Goal: Task Accomplishment & Management: Manage account settings

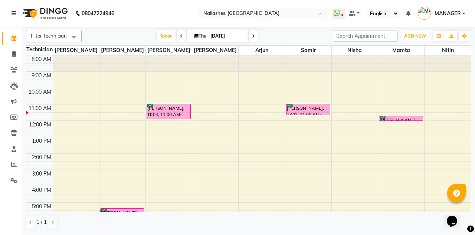
click at [411, 37] on span "ADD NEW" at bounding box center [415, 36] width 22 height 6
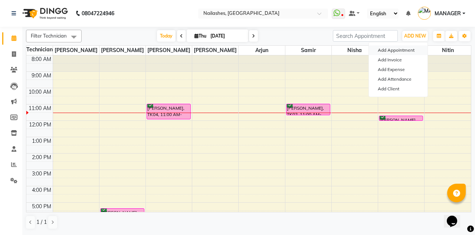
click at [409, 48] on button "Add Appointment" at bounding box center [398, 50] width 59 height 10
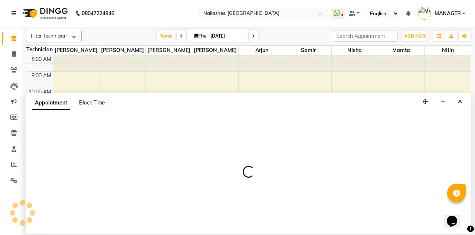
select select "tentative"
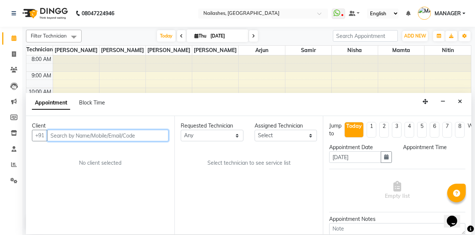
select select "540"
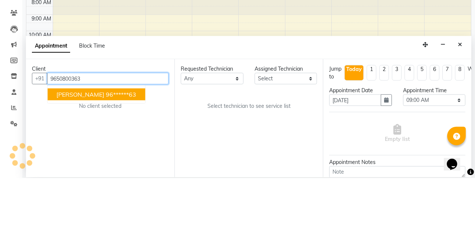
click at [98, 145] on button "Hansika 96******63" at bounding box center [97, 151] width 98 height 12
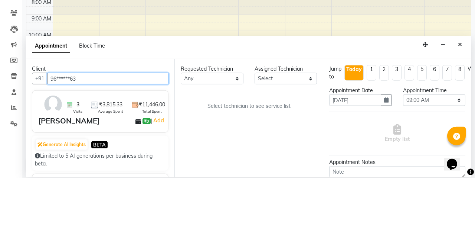
type input "96******63"
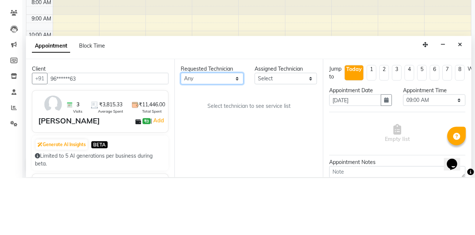
click at [211, 130] on select "Any Anamika Anita Arjun Mamta Nisha Nitin Samir Shanu Shushanto" at bounding box center [212, 136] width 63 height 12
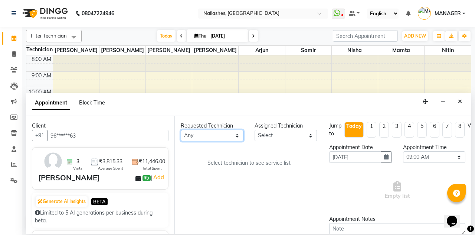
select select "19476"
click at [181, 130] on select "Any Anamika Anita Arjun Mamta Nisha Nitin Samir Shanu Shushanto" at bounding box center [212, 136] width 63 height 12
select select "19476"
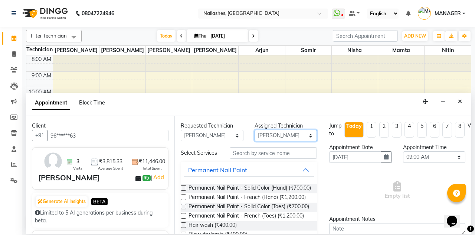
click at [284, 130] on select "Select Anamika Anita Arjun Mamta Nisha Nitin Samir Shanu Shushanto" at bounding box center [286, 136] width 63 height 12
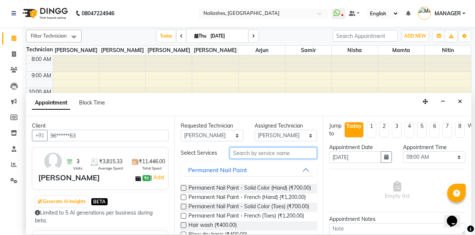
click at [267, 147] on input "text" at bounding box center [273, 153] width 87 height 12
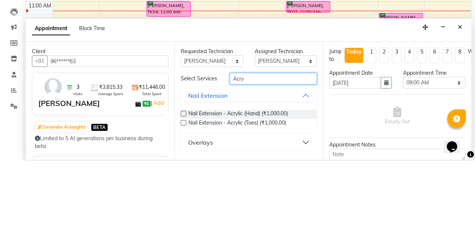
scroll to position [29, 0]
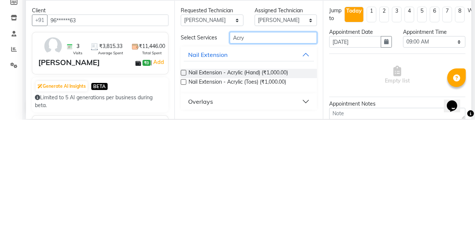
type input "Acry"
click at [183, 185] on label at bounding box center [184, 188] width 6 height 6
click at [183, 186] on input "checkbox" at bounding box center [183, 188] width 5 height 5
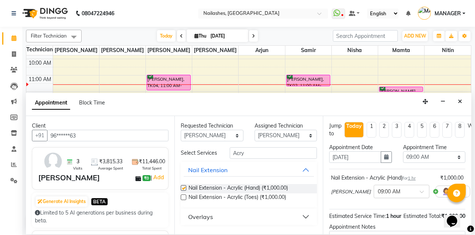
checkbox input "false"
click at [433, 151] on select "Select 09:00 AM 09:15 AM 09:30 AM 09:45 AM 10:00 AM 10:15 AM 10:30 AM 10:45 AM …" at bounding box center [434, 157] width 63 height 12
select select "810"
click at [403, 151] on select "Select 09:00 AM 09:15 AM 09:30 AM 09:45 AM 10:00 AM 10:15 AM 10:30 AM 10:45 AM …" at bounding box center [434, 157] width 63 height 12
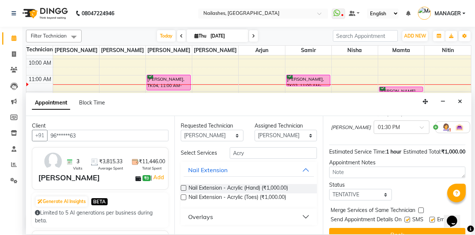
click at [405, 228] on button "Book" at bounding box center [397, 234] width 136 height 13
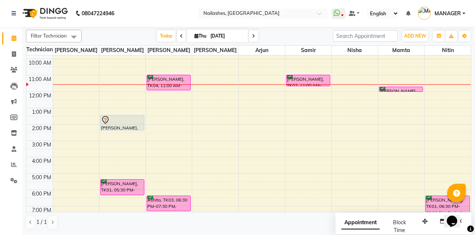
click at [475, 52] on div "Filter Technician Select All Shushanto Anamika Shanu Anita Arjun Samir Nisha Ma…" at bounding box center [248, 130] width 453 height 207
click at [417, 34] on span "ADD NEW" at bounding box center [415, 36] width 22 height 6
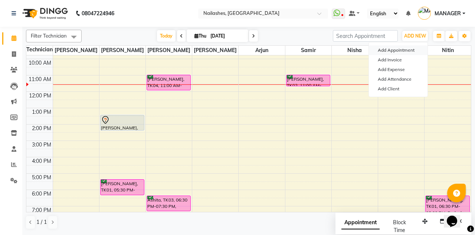
click at [410, 48] on button "Add Appointment" at bounding box center [398, 50] width 59 height 10
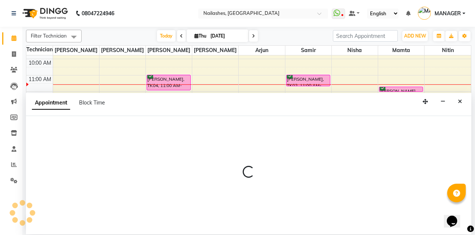
select select "540"
select select "tentative"
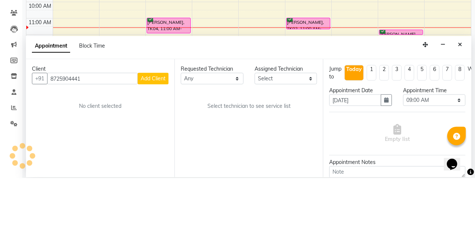
type input "8725904441"
click at [153, 130] on button "Add Client" at bounding box center [153, 136] width 31 height 12
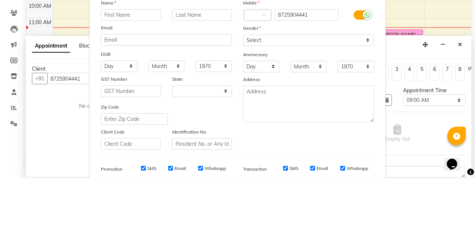
select select "21"
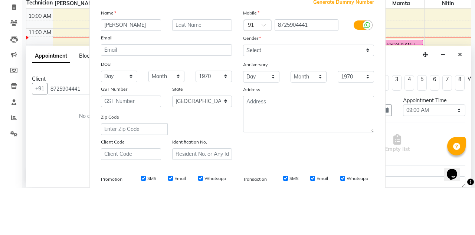
type input "Tanya"
click at [205, 69] on input "text" at bounding box center [202, 72] width 60 height 12
type input "Mahajan"
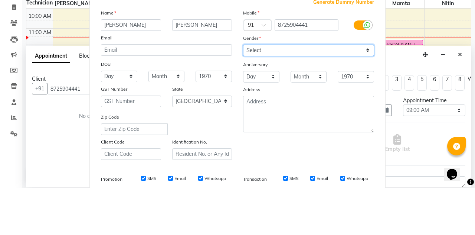
click at [345, 94] on select "Select Male Female Other Prefer Not To Say" at bounding box center [308, 97] width 131 height 12
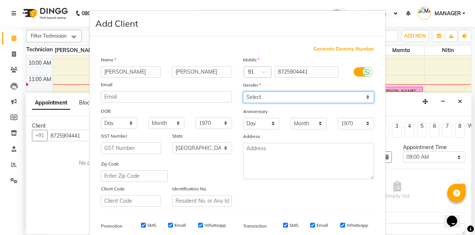
select select "female"
click at [243, 91] on select "Select Male Female Other Prefer Not To Say" at bounding box center [308, 97] width 131 height 12
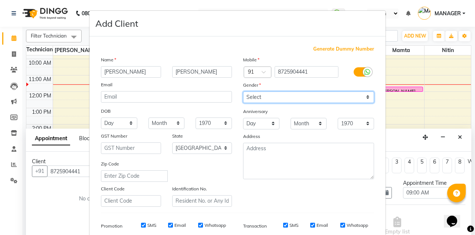
scroll to position [69, 0]
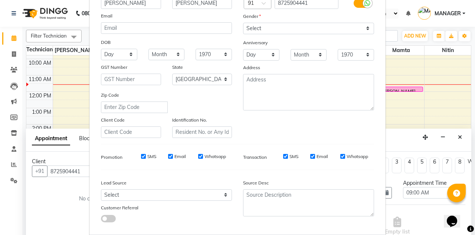
click at [342, 234] on div "Add Client Generate Dummy Number Name Tanya Mahajan Email DOB Day 01 02 03 04 0…" at bounding box center [237, 103] width 297 height 322
type input "87******41"
select select
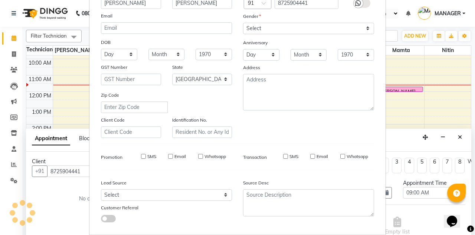
select select
select select "null"
select select
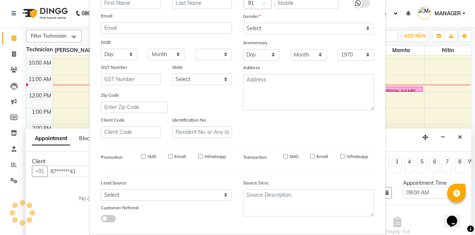
select select
checkbox input "false"
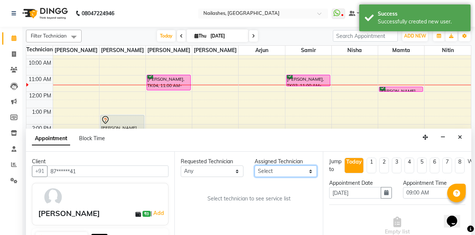
click at [293, 165] on select "Select Anamika Anita Arjun Mamta Nisha Nitin Samir Shanu Shushanto" at bounding box center [286, 171] width 63 height 12
select select "19580"
click at [255, 165] on select "Select Anamika Anita Arjun Mamta Nisha Nitin Samir Shanu Shushanto" at bounding box center [286, 171] width 63 height 12
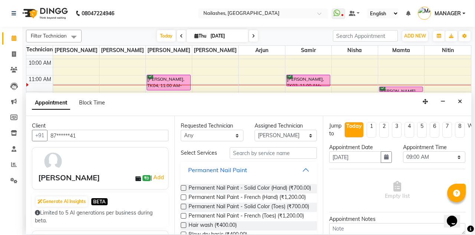
click at [304, 163] on button "Permanent Nail Paint" at bounding box center [249, 169] width 130 height 13
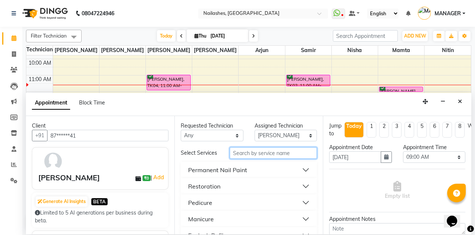
click at [294, 147] on input "text" at bounding box center [273, 153] width 87 height 12
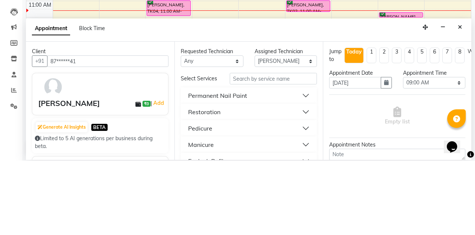
click at [306, 163] on button "Permanent Nail Paint" at bounding box center [249, 169] width 130 height 13
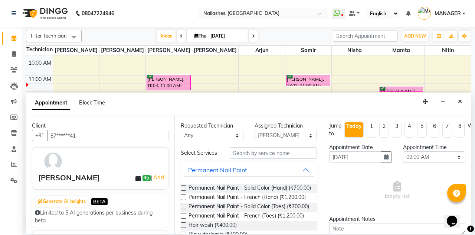
click at [183, 185] on label at bounding box center [184, 188] width 6 height 6
click at [183, 186] on input "checkbox" at bounding box center [183, 188] width 5 height 5
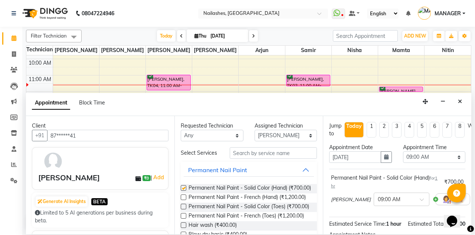
checkbox input "false"
click at [450, 151] on select "Select 09:00 AM 09:15 AM 09:30 AM 09:45 AM 10:00 AM 10:15 AM 10:30 AM 10:45 AM …" at bounding box center [434, 157] width 63 height 12
select select "780"
click at [403, 151] on select "Select 09:00 AM 09:15 AM 09:30 AM 09:45 AM 10:00 AM 10:15 AM 10:30 AM 10:45 AM …" at bounding box center [434, 157] width 63 height 12
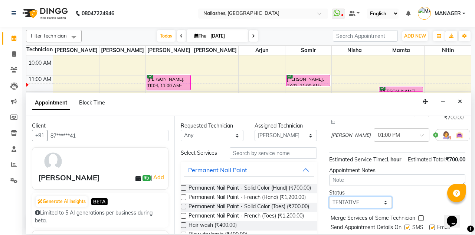
click at [379, 196] on select "Select TENTATIVE CONFIRM CHECK-IN UPCOMING" at bounding box center [360, 202] width 63 height 12
click at [329, 196] on select "Select TENTATIVE CONFIRM CHECK-IN UPCOMING" at bounding box center [360, 202] width 63 height 12
click at [366, 196] on select "Select TENTATIVE CONFIRM CHECK-IN UPCOMING" at bounding box center [360, 202] width 63 height 12
select select "confirm booking"
click at [329, 196] on select "Select TENTATIVE CONFIRM CHECK-IN UPCOMING" at bounding box center [360, 202] width 63 height 12
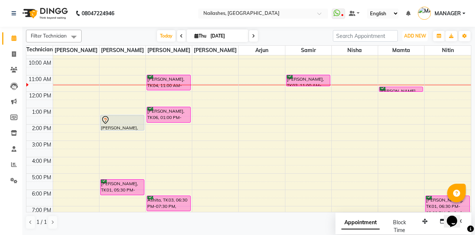
click at [414, 32] on button "ADD NEW Toggle Dropdown" at bounding box center [415, 36] width 26 height 10
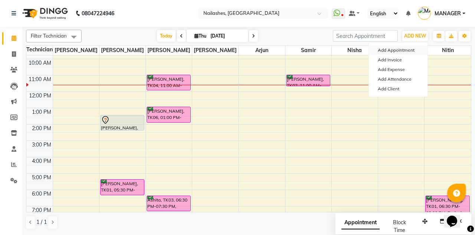
click at [412, 47] on button "Add Appointment" at bounding box center [398, 50] width 59 height 10
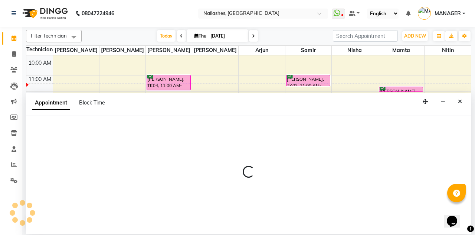
select select "tentative"
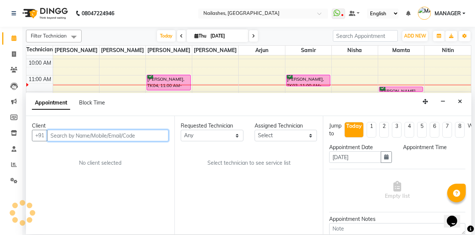
select select "540"
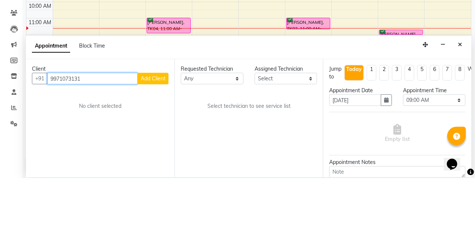
type input "9971073131"
click at [155, 132] on span "Add Client" at bounding box center [153, 135] width 25 height 7
select select "21"
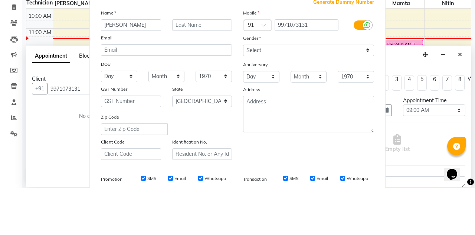
type input "Ananya"
click at [213, 73] on input "text" at bounding box center [202, 72] width 60 height 12
click at [336, 99] on select "Select Male Female Other Prefer Not To Say" at bounding box center [308, 97] width 131 height 12
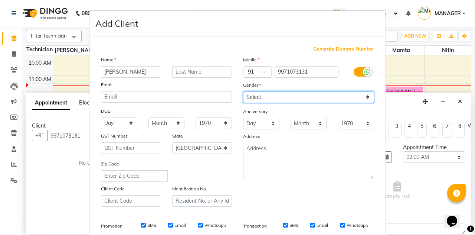
select select "female"
click at [243, 91] on select "Select Male Female Other Prefer Not To Say" at bounding box center [308, 97] width 131 height 12
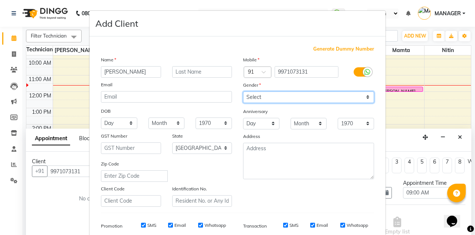
scroll to position [69, 0]
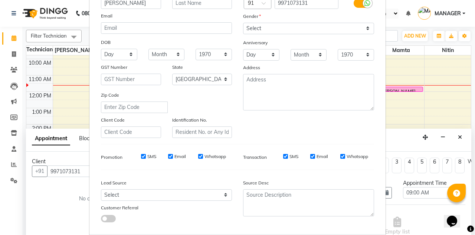
type input "99******31"
select select
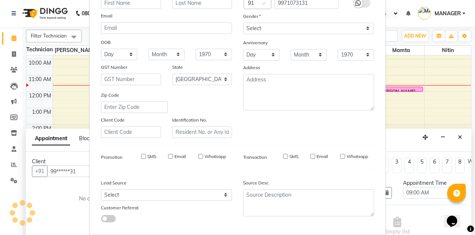
select select
select select "null"
select select
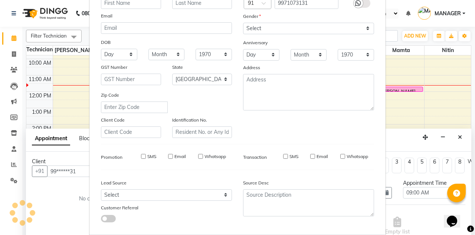
select select
checkbox input "false"
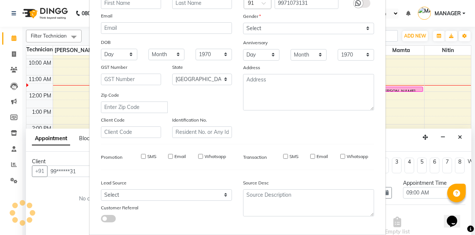
checkbox input "false"
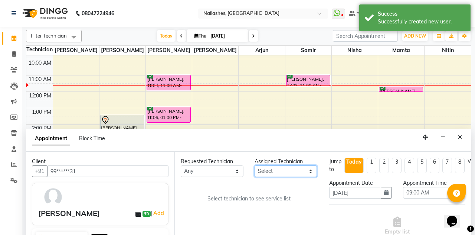
click at [298, 165] on select "Select Anamika Anita Arjun Mamta Nisha Nitin Samir Shanu Shushanto" at bounding box center [286, 171] width 63 height 12
select select "38034"
click at [255, 165] on select "Select Anamika Anita Arjun Mamta Nisha Nitin Samir Shanu Shushanto" at bounding box center [286, 171] width 63 height 12
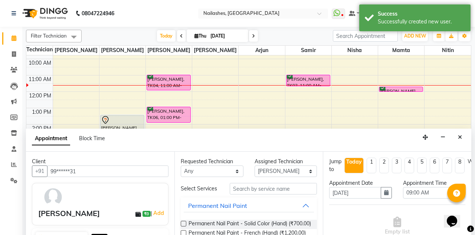
click at [183, 221] on label at bounding box center [184, 224] width 6 height 6
click at [183, 222] on input "checkbox" at bounding box center [183, 224] width 5 height 5
checkbox input "false"
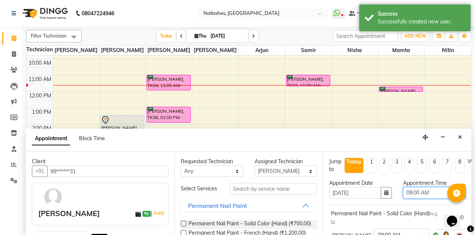
click at [447, 187] on select "Select 09:00 AM 09:15 AM 09:30 AM 09:45 AM 10:00 AM 10:15 AM 10:30 AM 10:45 AM …" at bounding box center [434, 193] width 63 height 12
select select "900"
click at [403, 187] on select "Select 09:00 AM 09:15 AM 09:30 AM 09:45 AM 10:00 AM 10:15 AM 10:30 AM 10:45 AM …" at bounding box center [434, 193] width 63 height 12
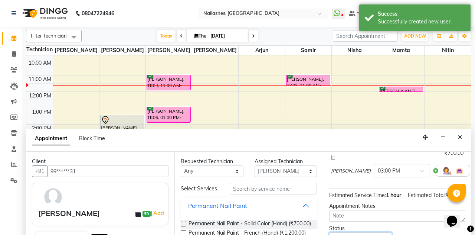
click at [375, 232] on select "Select TENTATIVE CONFIRM CHECK-IN UPCOMING" at bounding box center [360, 238] width 63 height 12
select select "confirm booking"
click at [329, 232] on select "Select TENTATIVE CONFIRM CHECK-IN UPCOMING" at bounding box center [360, 238] width 63 height 12
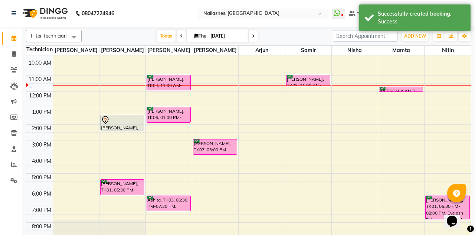
scroll to position [0, 0]
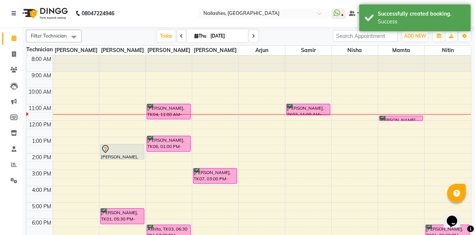
click at [203, 35] on span "Thu" at bounding box center [201, 36] width 16 height 6
select select "9"
select select "2025"
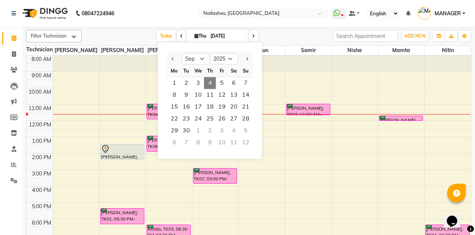
click at [221, 79] on span "5" at bounding box center [222, 83] width 12 height 12
type input "[DATE]"
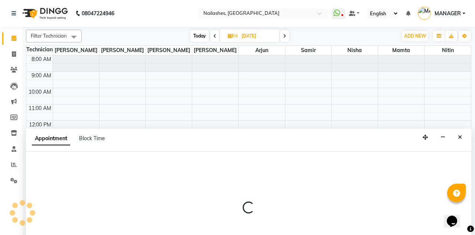
select select "19477"
select select "1020"
select select "tentative"
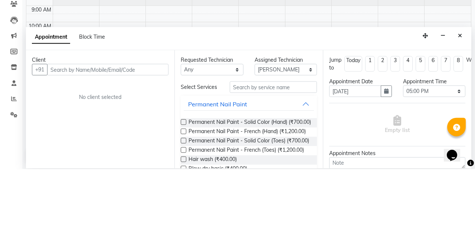
click at [464, 96] on button "Close" at bounding box center [460, 102] width 11 height 12
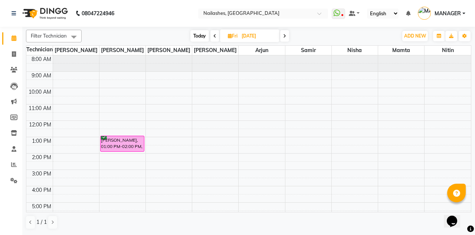
click at [201, 36] on span "Today" at bounding box center [199, 36] width 19 height 12
type input "[DATE]"
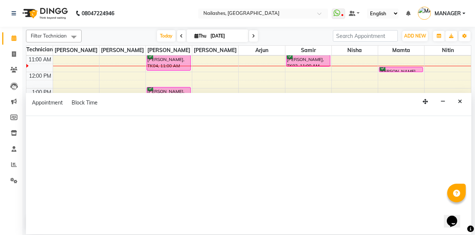
scroll to position [72, 0]
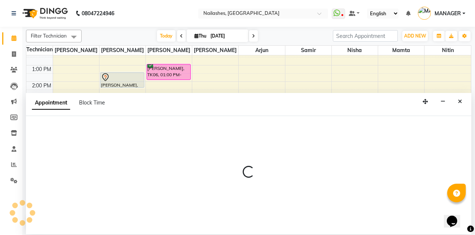
select select "52460"
select select "1020"
select select "tentative"
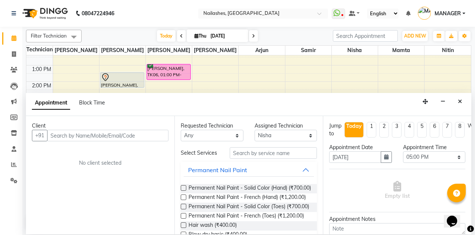
click at [462, 96] on button "Close" at bounding box center [460, 102] width 11 height 12
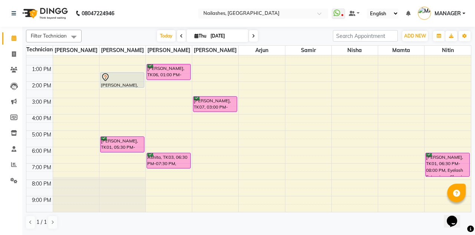
scroll to position [0, 0]
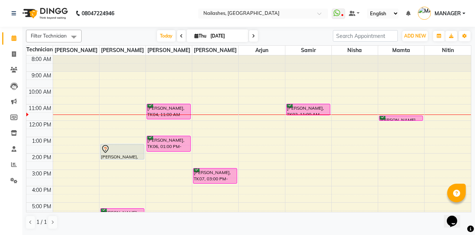
click at [318, 111] on div "[PERSON_NAME], TK02, 11:00 AM-11:45 AM, Hair wash" at bounding box center [308, 109] width 43 height 11
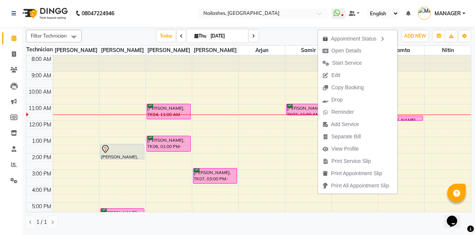
click at [356, 75] on button "Edit" at bounding box center [357, 75] width 79 height 12
select select "tentative"
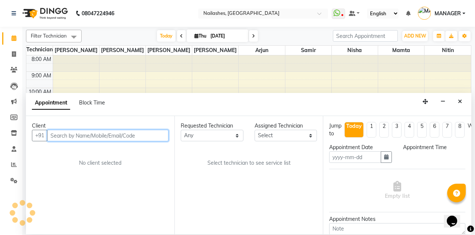
type input "[DATE]"
select select "confirm booking"
select select "660"
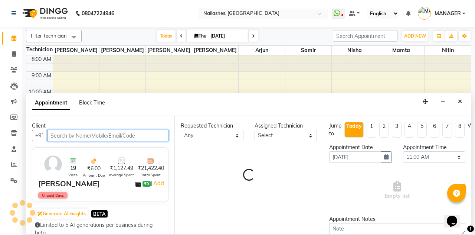
select select "78821"
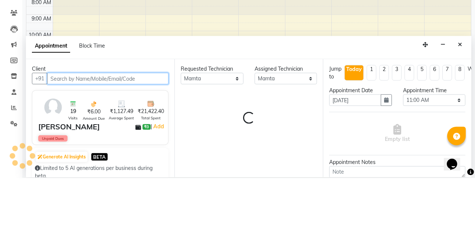
scroll to position [49, 0]
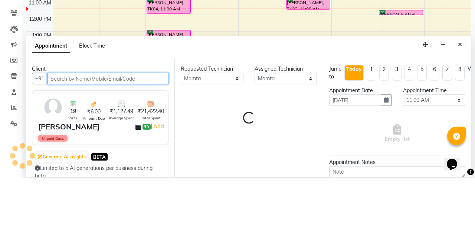
select select "1617"
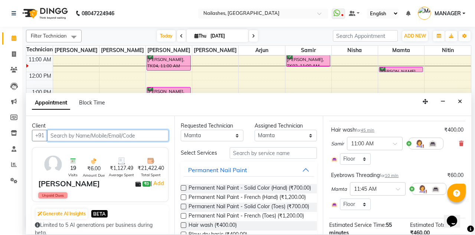
scroll to position [50, 0]
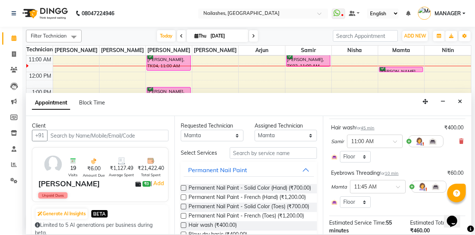
click at [462, 138] on icon at bounding box center [461, 140] width 4 height 5
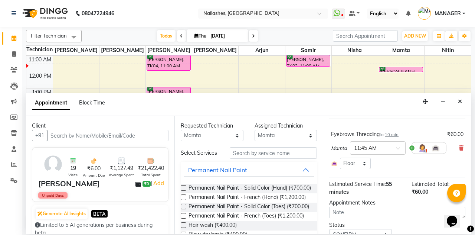
scroll to position [60, 0]
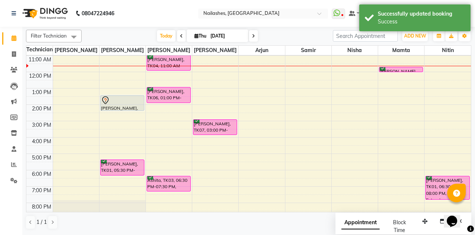
scroll to position [0, 0]
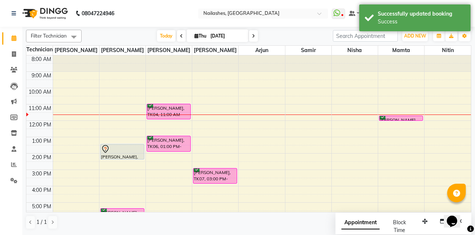
click at [0, 0] on div at bounding box center [0, 0] width 0 height 0
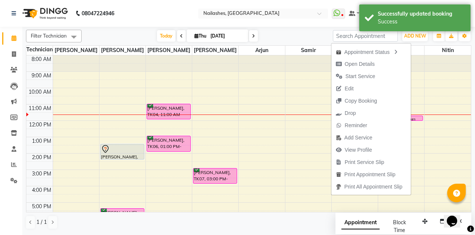
click at [393, 53] on icon "button" at bounding box center [396, 51] width 6 height 5
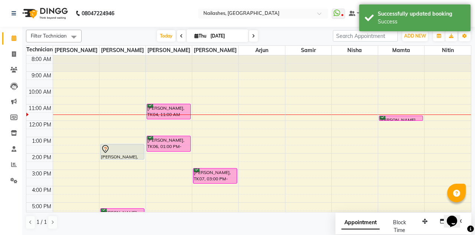
click at [0, 0] on div at bounding box center [0, 0] width 0 height 0
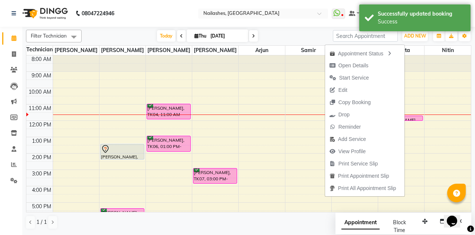
click at [386, 67] on button "Open Details" at bounding box center [364, 65] width 79 height 12
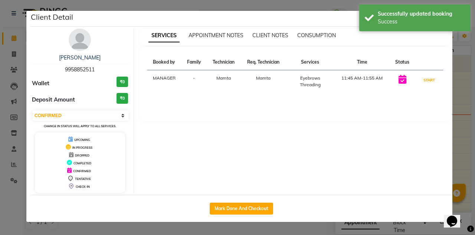
click at [431, 77] on button "START" at bounding box center [429, 79] width 15 height 9
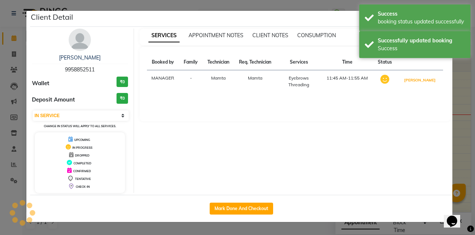
click at [427, 76] on button "[PERSON_NAME]" at bounding box center [419, 79] width 35 height 9
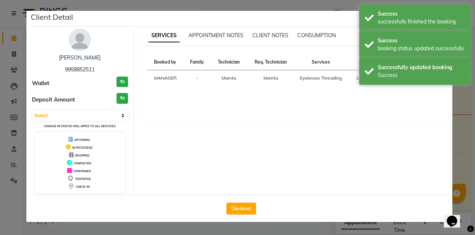
select select "3"
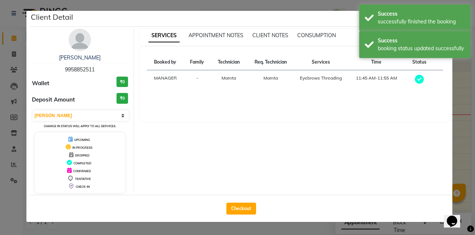
click at [247, 203] on button "Checkout" at bounding box center [241, 208] width 30 height 12
select select "3926"
select select "service"
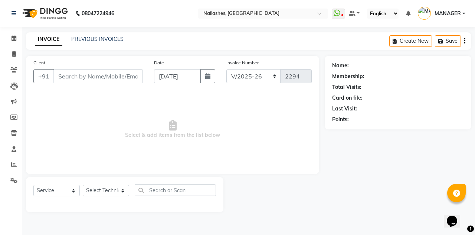
type input "99******11"
select select "78821"
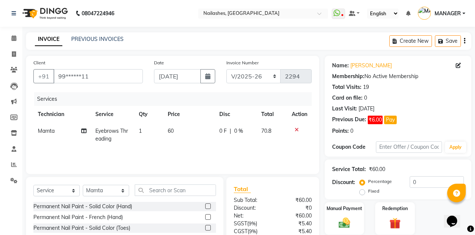
scroll to position [27, 0]
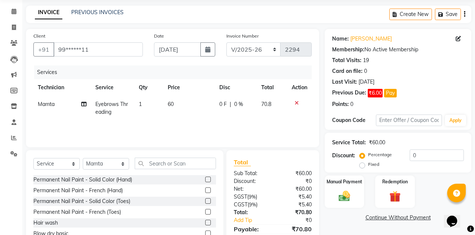
click at [348, 184] on label "Manual Payment" at bounding box center [345, 181] width 36 height 7
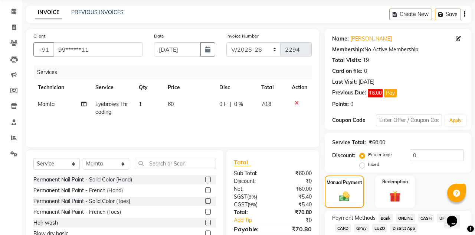
click at [445, 220] on span "UPI M" at bounding box center [445, 217] width 16 height 9
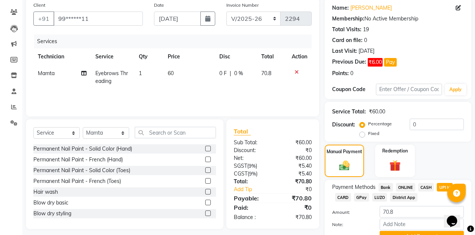
click at [413, 234] on button "Add Payment" at bounding box center [422, 237] width 84 height 12
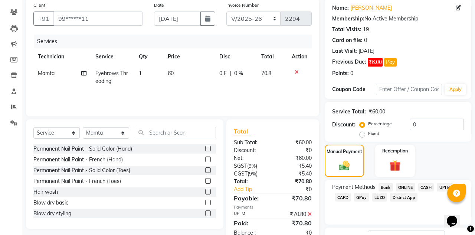
scroll to position [79, 0]
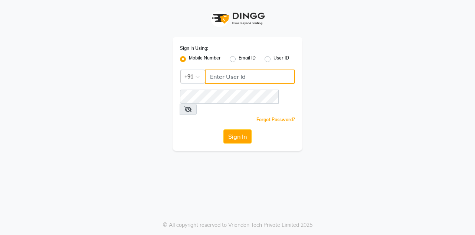
click at [267, 74] on input "Username" at bounding box center [250, 76] width 90 height 14
type input "9910665171"
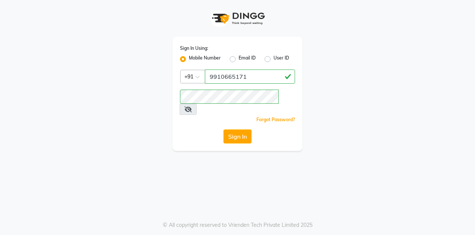
click at [223, 129] on button "Sign In" at bounding box center [237, 136] width 28 height 14
click at [234, 129] on div "Sign In" at bounding box center [237, 136] width 115 height 14
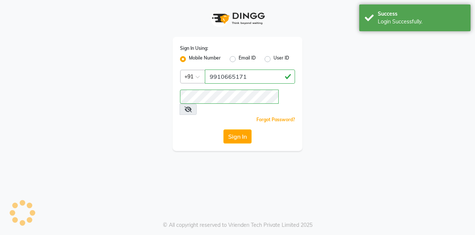
click at [244, 120] on div "Sign In Using: Mobile Number Email ID User ID Country Code × +91 9910665171 Rem…" at bounding box center [237, 117] width 475 height 235
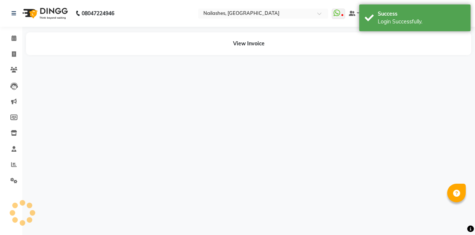
select select "en"
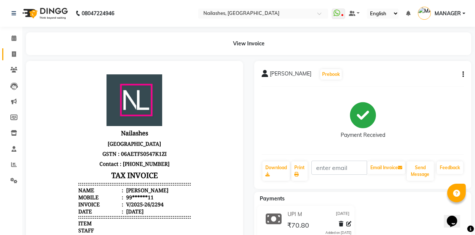
click at [17, 50] on span at bounding box center [13, 54] width 13 height 9
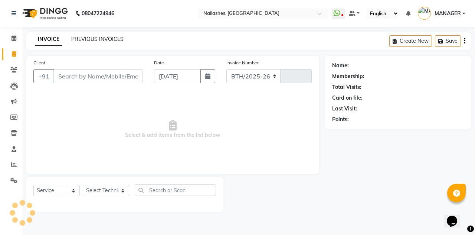
click at [99, 40] on link "PREVIOUS INVOICES" at bounding box center [97, 39] width 52 height 7
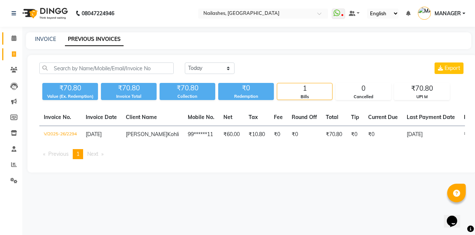
click at [12, 41] on icon at bounding box center [14, 38] width 5 height 6
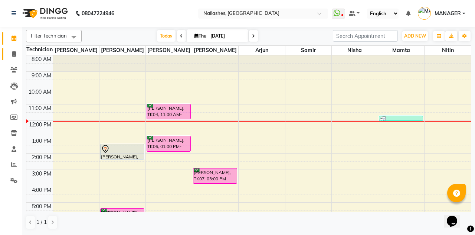
click at [3, 57] on link "Invoice" at bounding box center [11, 54] width 18 height 12
select select "service"
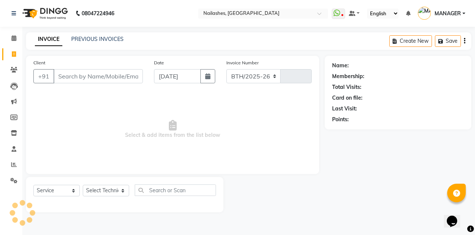
select select "3926"
type input "2295"
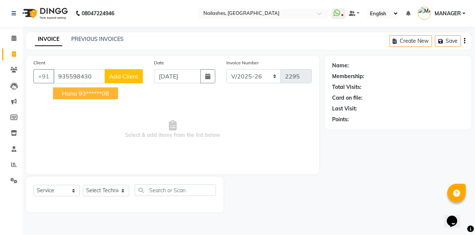
click at [110, 88] on button "hana 93******08" at bounding box center [85, 93] width 65 height 12
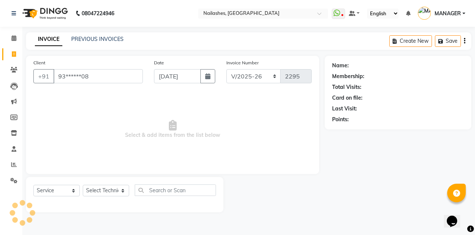
type input "93******08"
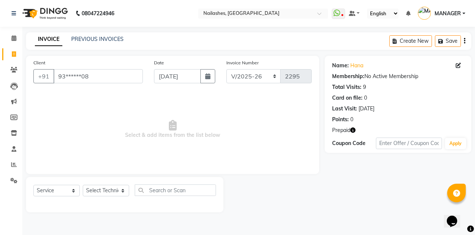
click at [352, 130] on icon "button" at bounding box center [352, 129] width 5 height 5
click at [353, 130] on icon "button" at bounding box center [352, 129] width 5 height 5
click at [18, 44] on link "Calendar" at bounding box center [11, 38] width 18 height 12
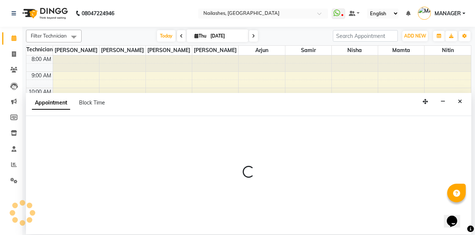
select select "19580"
select select "tentative"
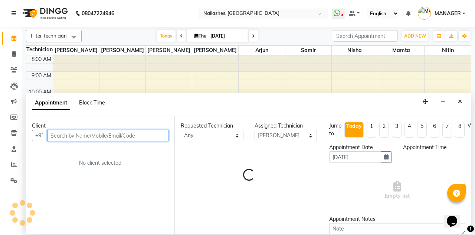
select select "930"
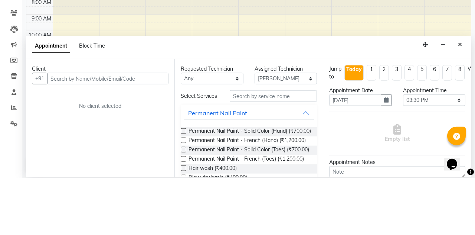
click at [460, 99] on icon "Close" at bounding box center [460, 101] width 4 height 5
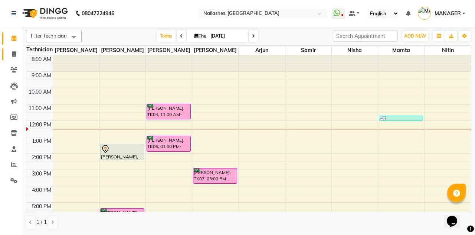
click at [14, 54] on icon at bounding box center [14, 54] width 4 height 6
select select "service"
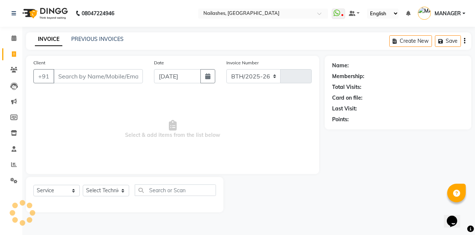
select select "3926"
type input "2295"
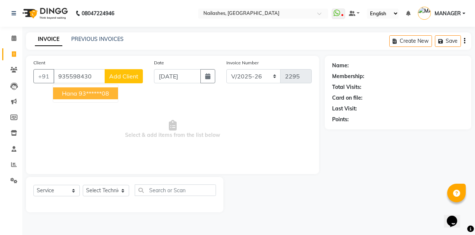
click at [101, 89] on ngb-highlight "93******08" at bounding box center [94, 92] width 30 height 7
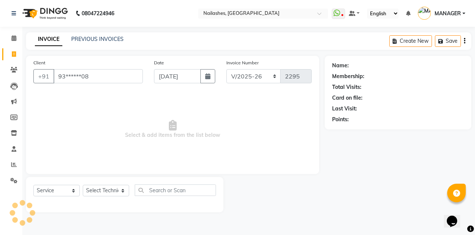
type input "93******08"
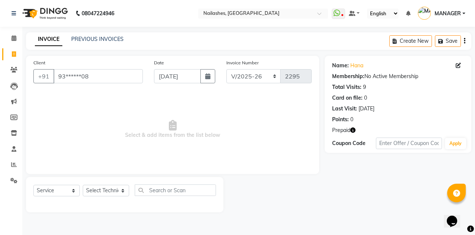
click at [355, 127] on icon "button" at bounding box center [352, 129] width 5 height 5
click at [355, 128] on icon "button" at bounding box center [352, 129] width 5 height 5
click at [102, 192] on select "Select Technician Anamika Anita Arjun Mamta MANAGER Nisha Nitin Samir Shanu Shu…" at bounding box center [106, 191] width 46 height 12
select select "52460"
click at [83, 185] on select "Select Technician Anamika Anita Arjun Mamta MANAGER Nisha Nitin Samir Shanu Shu…" at bounding box center [106, 191] width 46 height 12
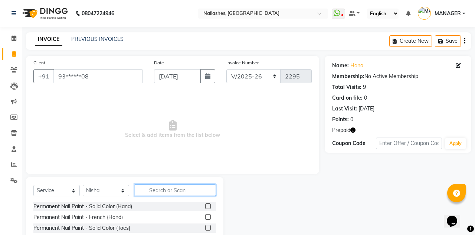
click at [188, 187] on input "text" at bounding box center [175, 190] width 81 height 12
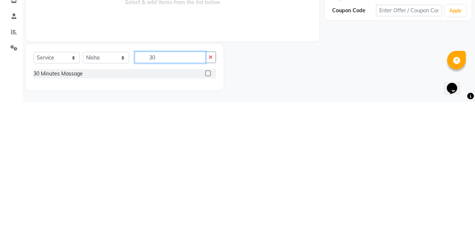
type input "30"
click at [207, 205] on label at bounding box center [208, 206] width 6 height 6
click at [207, 205] on input "checkbox" at bounding box center [207, 206] width 5 height 5
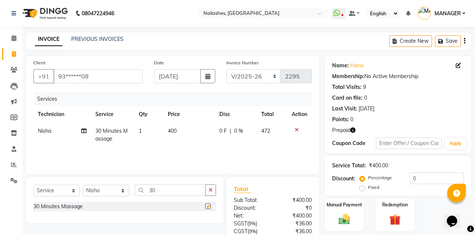
checkbox input "false"
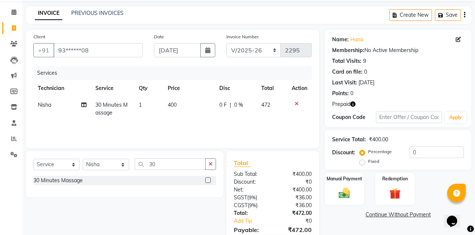
click at [391, 186] on img at bounding box center [395, 193] width 19 height 14
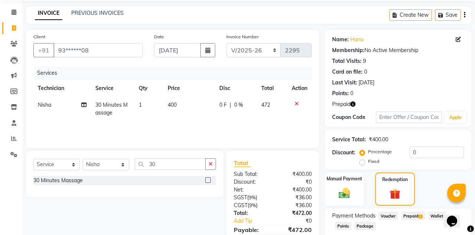
click at [418, 214] on span "Prepaid 1" at bounding box center [413, 215] width 24 height 9
click at [447, 208] on div "Opens Chat This icon Opens the chat window." at bounding box center [456, 208] width 18 height 0
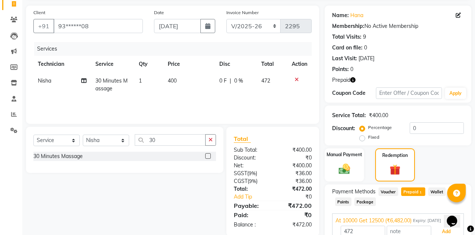
click at [440, 229] on button "Add" at bounding box center [446, 231] width 27 height 13
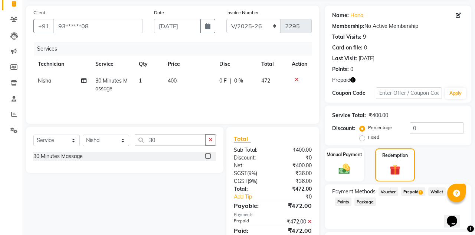
scroll to position [76, 0]
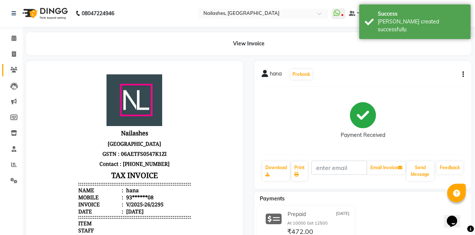
click at [13, 70] on icon at bounding box center [13, 70] width 7 height 6
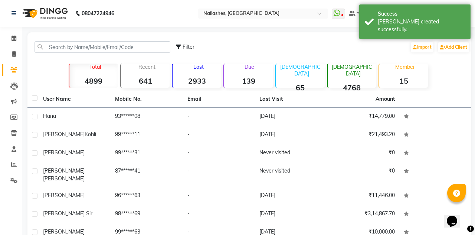
click at [121, 110] on td "93******08" at bounding box center [147, 117] width 72 height 18
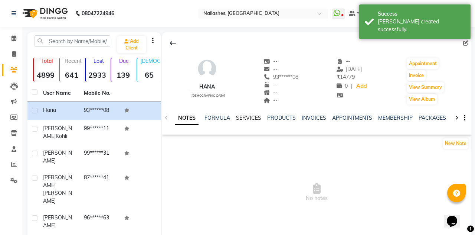
click at [254, 120] on link "SERVICES" at bounding box center [248, 117] width 25 height 7
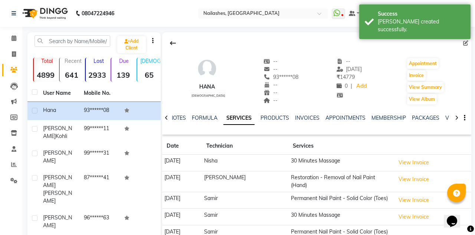
click at [421, 178] on button "View Invoice" at bounding box center [413, 179] width 37 height 12
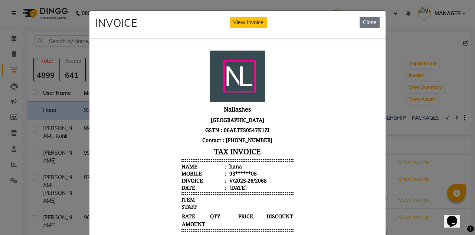
click at [376, 19] on button "Close" at bounding box center [370, 23] width 20 height 12
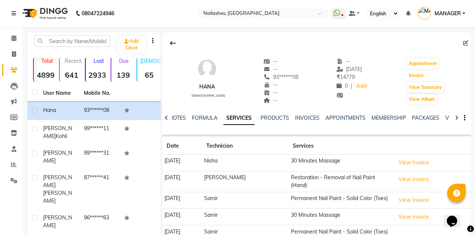
click at [418, 76] on button "Invoice" at bounding box center [416, 75] width 19 height 10
select select "service"
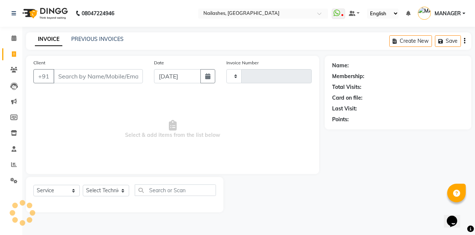
type input "93******08"
type input "2296"
select select "3926"
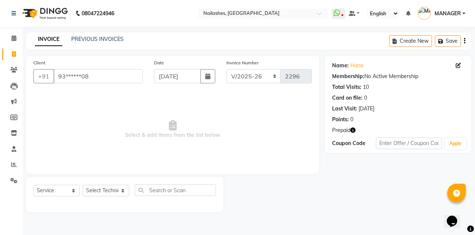
click at [352, 130] on icon "button" at bounding box center [352, 129] width 5 height 5
click at [4, 74] on link "Clients" at bounding box center [11, 70] width 18 height 12
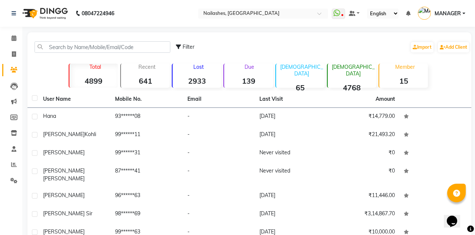
click at [110, 112] on td "hana" at bounding box center [75, 117] width 72 height 18
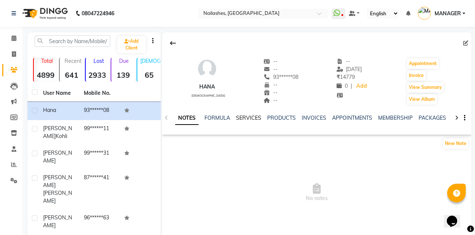
click at [246, 117] on link "SERVICES" at bounding box center [248, 117] width 25 height 7
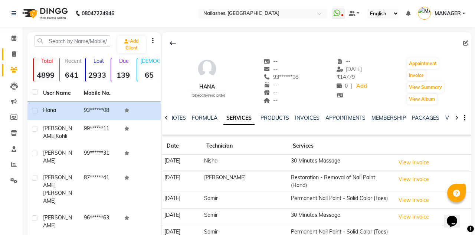
click at [15, 51] on span at bounding box center [13, 54] width 13 height 9
select select "service"
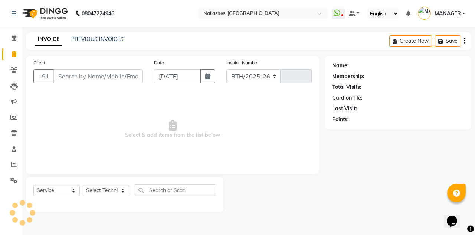
select select "3926"
type input "2296"
click at [105, 40] on link "PREVIOUS INVOICES" at bounding box center [97, 39] width 52 height 7
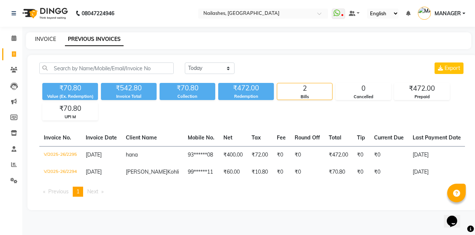
click at [41, 40] on link "INVOICE" at bounding box center [45, 39] width 21 height 7
select select "service"
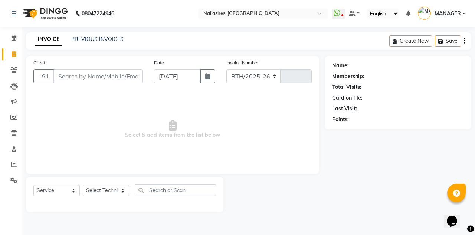
select select "3926"
type input "2296"
click at [11, 36] on span at bounding box center [13, 38] width 13 height 9
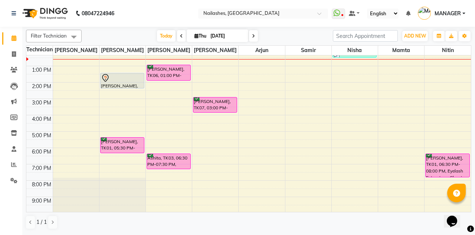
scroll to position [95, 0]
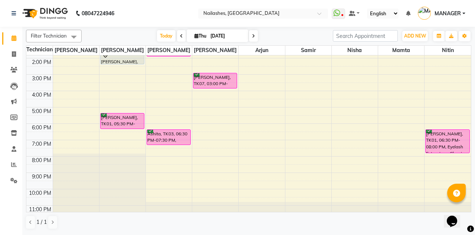
click at [446, 143] on div "[PERSON_NAME], TK01, 06:30 PM-08:00 PM, Eyelash Extension - Classic" at bounding box center [448, 141] width 44 height 23
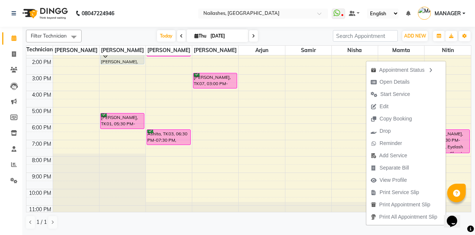
click at [407, 179] on span "View Profile" at bounding box center [388, 180] width 45 height 12
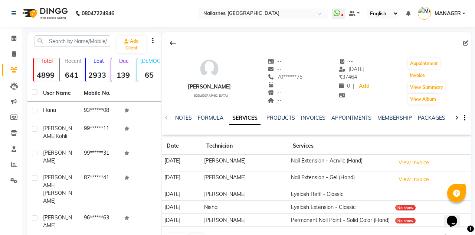
click at [420, 73] on button "Invoice" at bounding box center [417, 75] width 19 height 10
select select "3926"
select select "service"
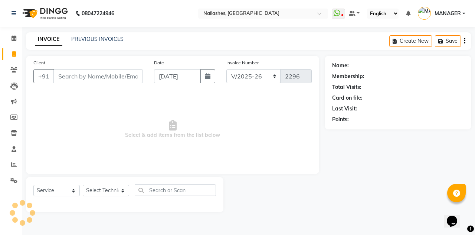
type input "70******75"
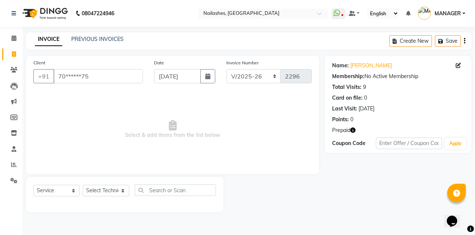
click at [353, 126] on button "button" at bounding box center [352, 130] width 5 height 8
click at [355, 130] on icon "button" at bounding box center [352, 129] width 5 height 5
click at [4, 39] on link "Calendar" at bounding box center [11, 38] width 18 height 12
click at [9, 37] on span at bounding box center [13, 38] width 13 height 9
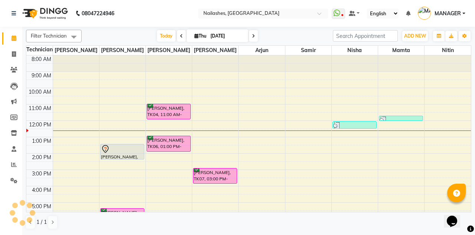
click at [177, 113] on div "[PERSON_NAME], TK04, 11:00 AM-12:00 PM, Permanent Nail Paint - Solid Color (Han…" at bounding box center [168, 111] width 43 height 15
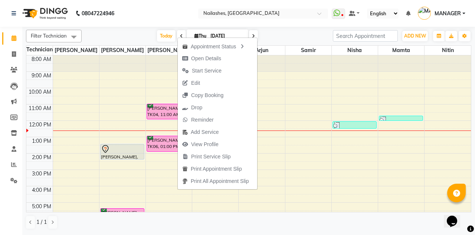
click at [218, 107] on button "Drop" at bounding box center [217, 107] width 79 height 12
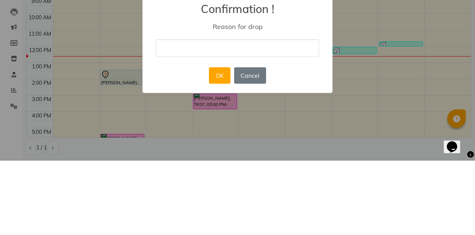
type input "She is not well !!"
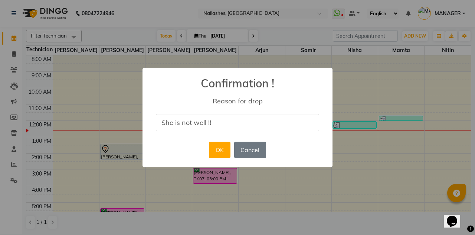
click at [216, 146] on button "OK" at bounding box center [219, 149] width 21 height 16
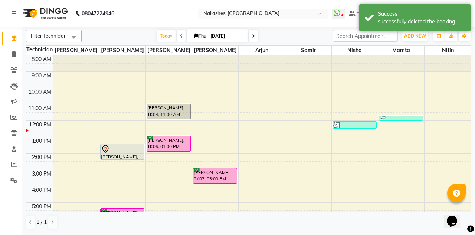
click at [130, 146] on div at bounding box center [122, 148] width 43 height 9
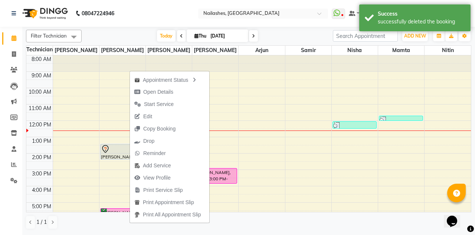
click at [182, 92] on button "Open Details" at bounding box center [169, 92] width 79 height 12
select select "7"
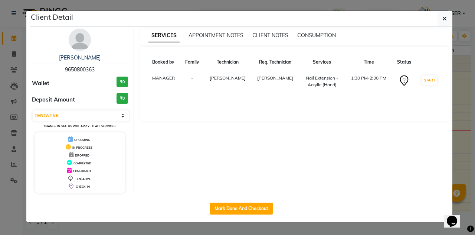
click at [446, 16] on icon "button" at bounding box center [445, 19] width 4 height 6
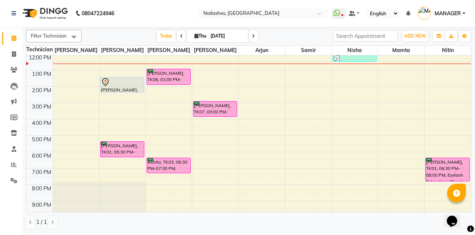
scroll to position [67, 0]
click at [123, 154] on div "[PERSON_NAME], TK01, 05:30 PM-06:30 PM, Nail Extension - Acrylic (Hand)" at bounding box center [122, 148] width 43 height 15
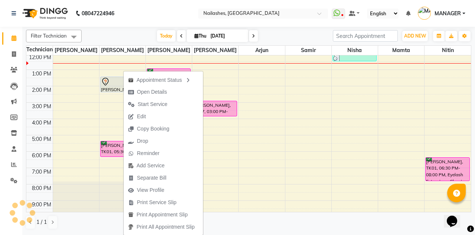
click at [277, 120] on td at bounding box center [262, 122] width 418 height 8
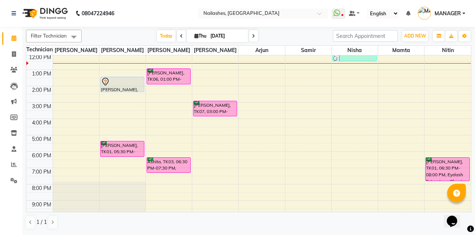
click at [176, 163] on div "Ashita, TK03, 06:30 PM-07:30 PM, Permanent Nail Paint - Solid Color (Hand)" at bounding box center [168, 164] width 43 height 15
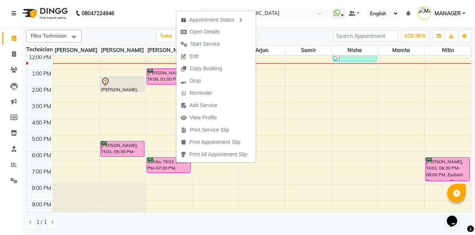
click at [213, 115] on span "View Profile" at bounding box center [203, 118] width 27 height 8
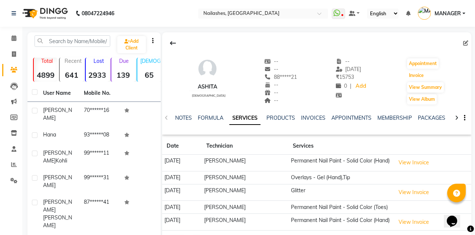
click at [419, 75] on button "Invoice" at bounding box center [416, 75] width 19 height 10
select select "3926"
select select "service"
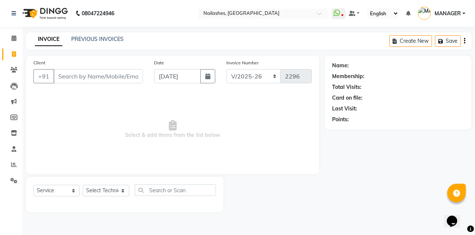
type input "88*****21"
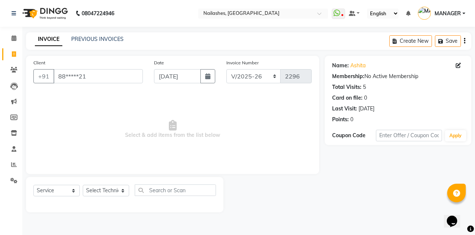
click at [77, 48] on div "INVOICE PREVIOUS INVOICES Create New Save" at bounding box center [248, 40] width 445 height 17
click at [112, 42] on link "PREVIOUS INVOICES" at bounding box center [97, 39] width 52 height 7
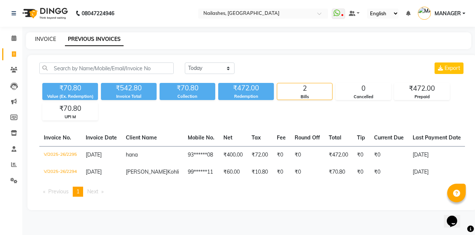
click at [38, 41] on link "INVOICE" at bounding box center [45, 39] width 21 height 7
select select "service"
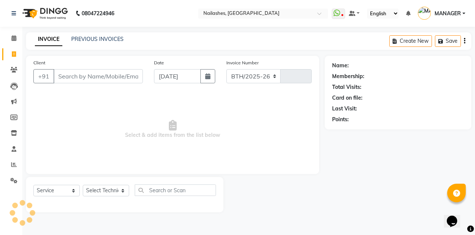
select select "3926"
type input "2296"
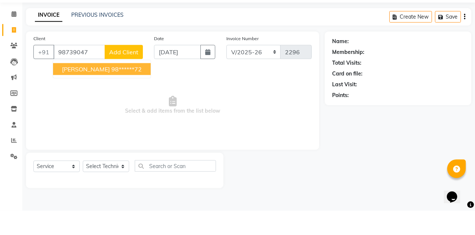
click at [71, 90] on span "Himanaya" at bounding box center [86, 92] width 48 height 7
type input "98******72"
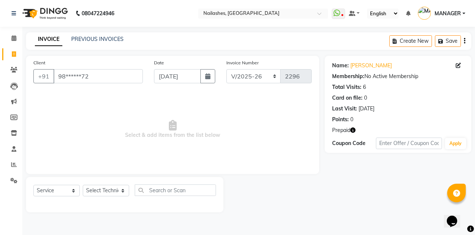
click at [354, 127] on icon "button" at bounding box center [352, 129] width 5 height 5
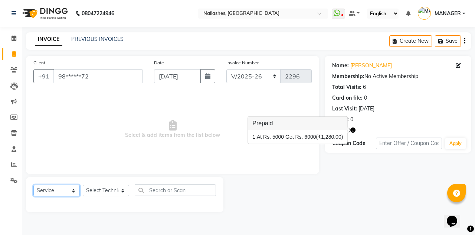
click at [72, 186] on select "Select Service Product Membership Package Voucher Prepaid Gift Card" at bounding box center [56, 191] width 46 height 12
select select "P"
click at [33, 185] on select "Select Service Product Membership Package Voucher Prepaid Gift Card" at bounding box center [56, 191] width 46 height 12
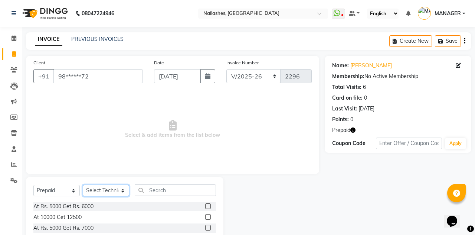
click at [121, 191] on select "Select Technician Anamika Anita Arjun Mamta MANAGER Nisha Nitin Samir Shanu Shu…" at bounding box center [106, 191] width 46 height 12
select select "21011"
click at [83, 185] on select "Select Technician Anamika Anita Arjun Mamta MANAGER Nisha Nitin Samir Shanu Shu…" at bounding box center [106, 191] width 46 height 12
click at [208, 217] on label at bounding box center [208, 217] width 6 height 6
click at [208, 217] on input "checkbox" at bounding box center [207, 217] width 5 height 5
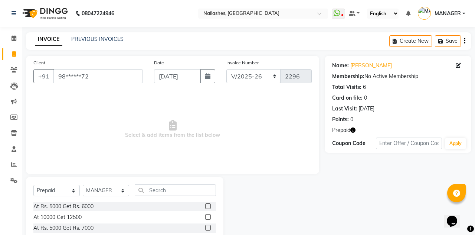
checkbox input "true"
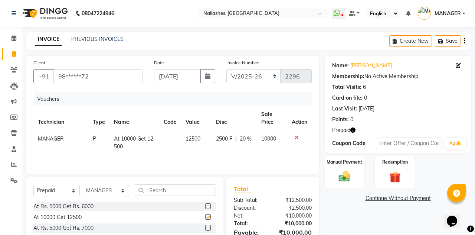
click at [208, 205] on label at bounding box center [208, 206] width 6 height 6
click at [208, 205] on input "checkbox" at bounding box center [207, 206] width 5 height 5
checkbox input "true"
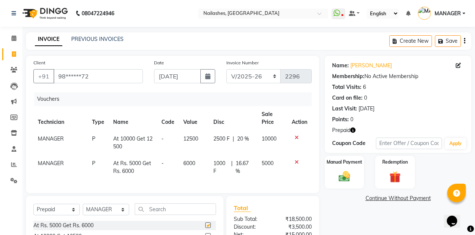
checkbox input "false"
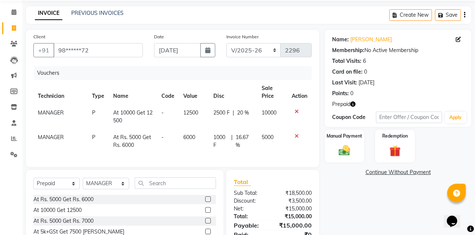
scroll to position [45, 0]
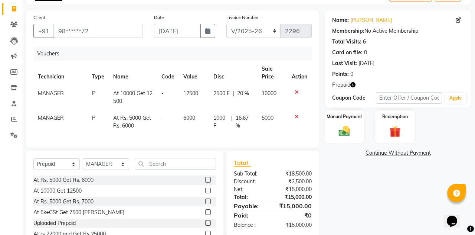
click at [345, 131] on img at bounding box center [344, 130] width 19 height 13
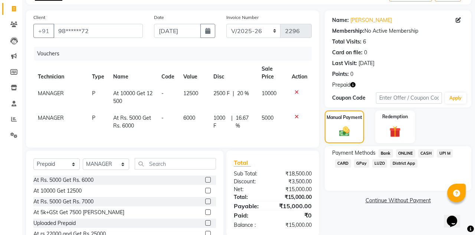
click at [447, 151] on span "UPI M" at bounding box center [445, 153] width 16 height 9
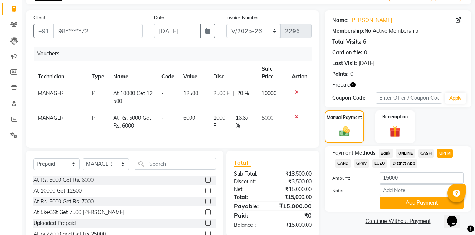
click at [422, 199] on button "Add Payment" at bounding box center [422, 203] width 84 height 12
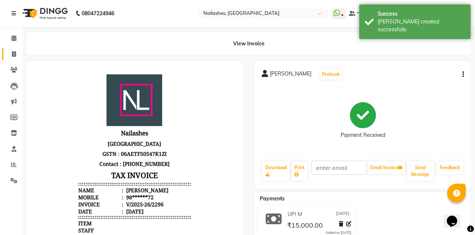
click at [10, 58] on link "Invoice" at bounding box center [11, 54] width 18 height 12
select select "service"
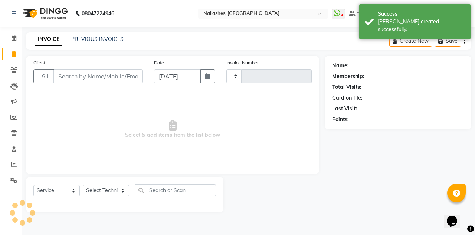
type input "2297"
select select "3926"
click at [6, 69] on link "Clients" at bounding box center [11, 70] width 18 height 12
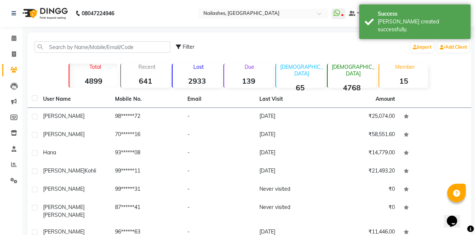
click at [108, 121] on td "Himanaya" at bounding box center [75, 117] width 72 height 18
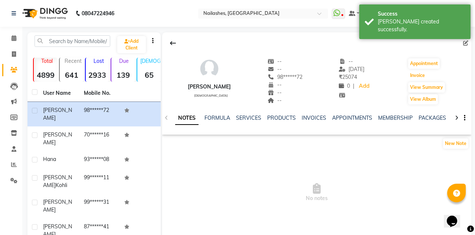
click at [417, 73] on button "Invoice" at bounding box center [417, 75] width 19 height 10
select select "3926"
select select "service"
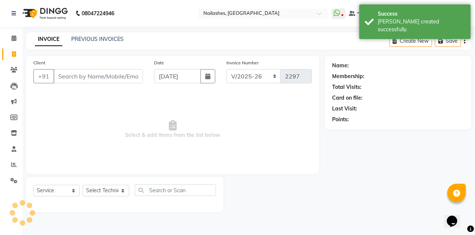
type input "98******72"
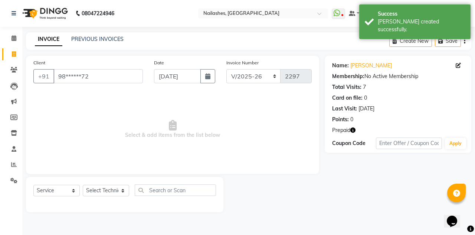
click at [342, 133] on span "Prepaid" at bounding box center [341, 130] width 18 height 8
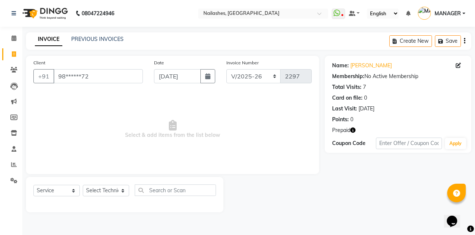
click at [356, 127] on icon "button" at bounding box center [352, 129] width 5 height 5
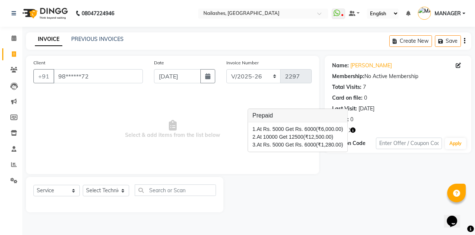
click at [361, 127] on div "Prepaid" at bounding box center [398, 130] width 132 height 8
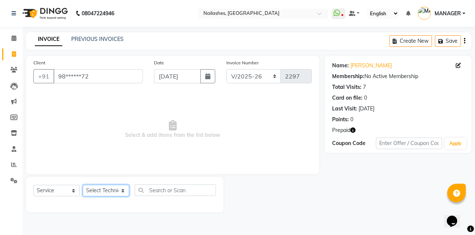
click at [109, 190] on select "Select Technician Anamika Anita Arjun Mamta MANAGER Nisha Nitin Samir Shanu Shu…" at bounding box center [106, 191] width 46 height 12
select select "19580"
click at [83, 185] on select "Select Technician Anamika Anita Arjun Mamta MANAGER Nisha Nitin Samir Shanu Shu…" at bounding box center [106, 191] width 46 height 12
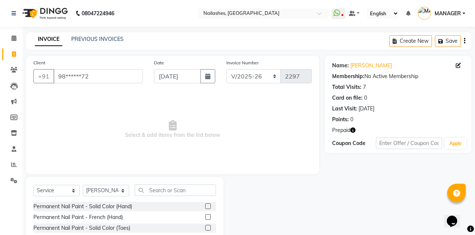
click at [207, 205] on label at bounding box center [208, 206] width 6 height 6
click at [207, 205] on input "checkbox" at bounding box center [207, 206] width 5 height 5
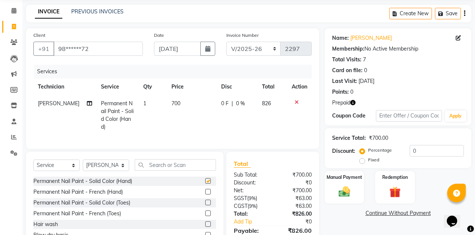
checkbox input "false"
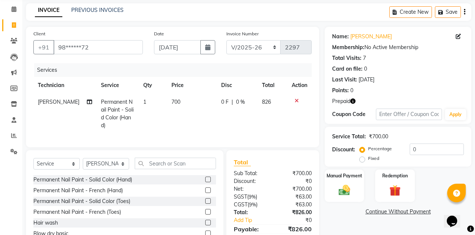
click at [342, 183] on img at bounding box center [344, 189] width 19 height 13
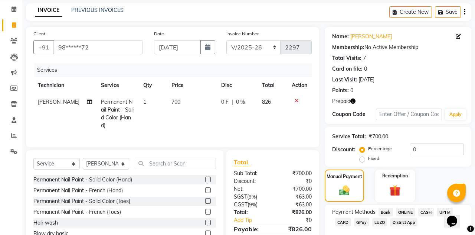
click at [389, 186] on img at bounding box center [395, 190] width 19 height 14
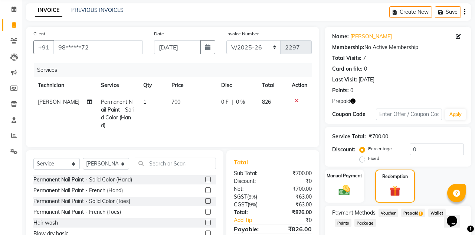
click at [416, 214] on span "Prepaid 3" at bounding box center [413, 212] width 24 height 9
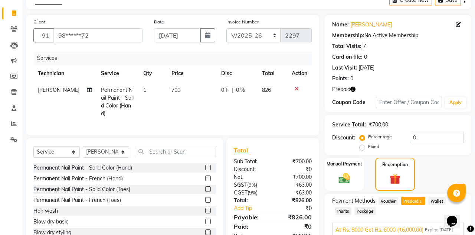
scroll to position [100, 0]
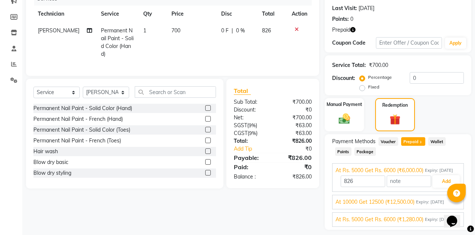
click at [409, 223] on span "At Rs. 5000 Get Rs. 6000 (₹1,280.00)" at bounding box center [380, 219] width 88 height 8
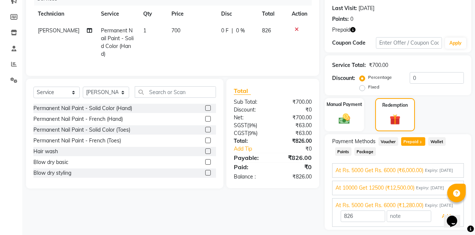
click at [441, 222] on button "Add" at bounding box center [446, 216] width 27 height 13
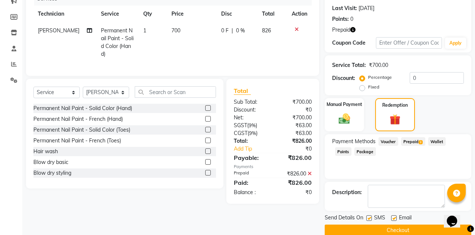
scroll to position [76, 0]
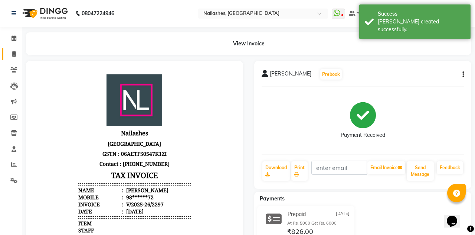
click at [10, 54] on span at bounding box center [13, 54] width 13 height 9
select select "service"
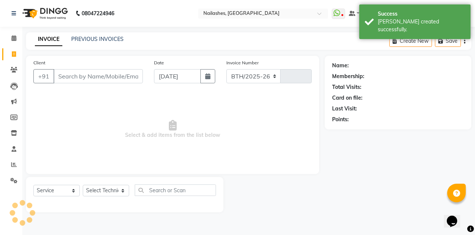
select select "3926"
type input "2298"
click at [97, 37] on link "PREVIOUS INVOICES" at bounding box center [97, 39] width 52 height 7
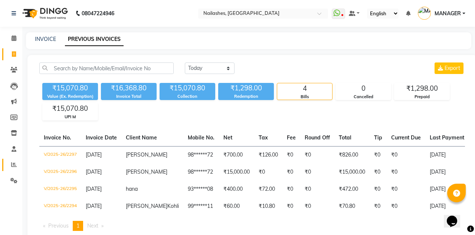
click at [7, 166] on link "Reports" at bounding box center [11, 165] width 18 height 12
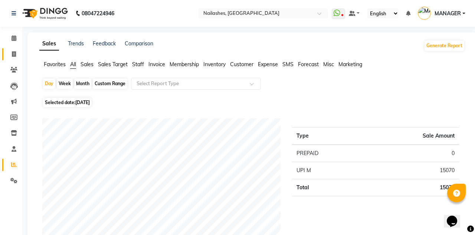
click at [12, 50] on span at bounding box center [13, 54] width 13 height 9
select select "service"
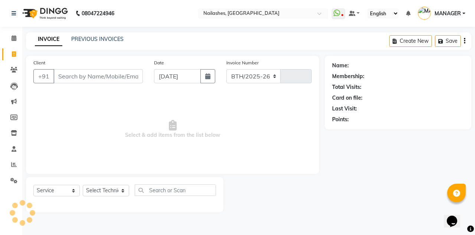
select select "3926"
type input "2298"
click at [108, 39] on link "PREVIOUS INVOICES" at bounding box center [97, 39] width 52 height 7
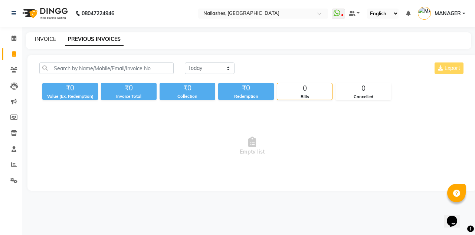
click at [37, 36] on link "INVOICE" at bounding box center [45, 39] width 21 height 7
select select "service"
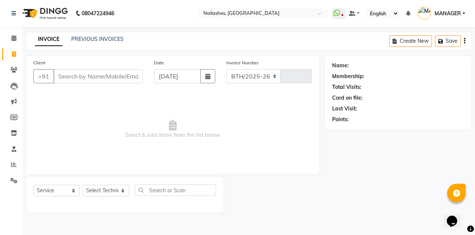
select select "3926"
type input "2298"
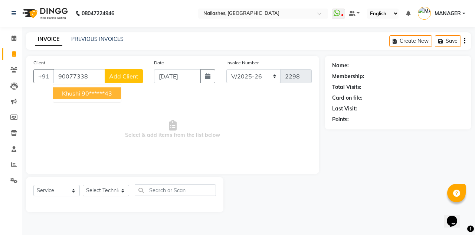
click at [102, 90] on ngb-highlight "90******43" at bounding box center [97, 92] width 30 height 7
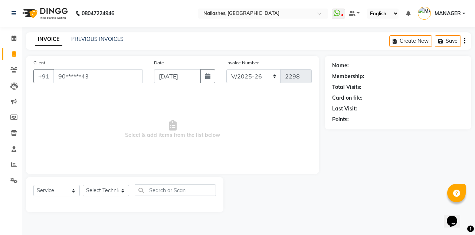
type input "90******43"
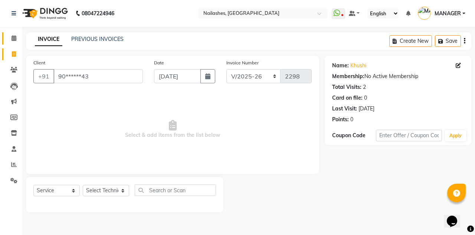
click at [17, 42] on link "Calendar" at bounding box center [11, 38] width 18 height 12
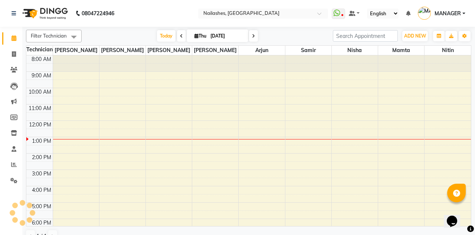
scroll to position [20, 0]
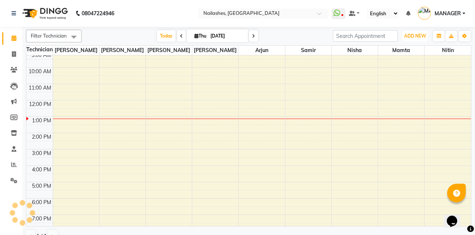
click at [415, 35] on span "ADD NEW" at bounding box center [415, 36] width 22 height 6
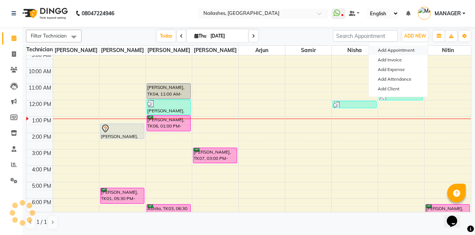
click at [409, 52] on button "Add Appointment" at bounding box center [398, 50] width 59 height 10
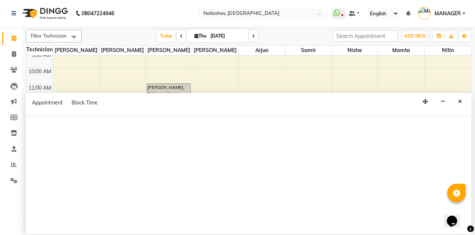
scroll to position [0, 0]
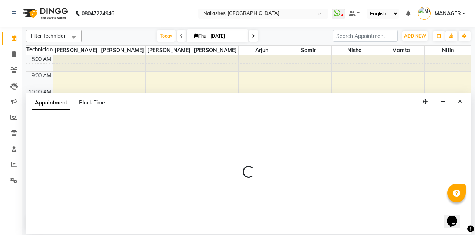
select select "tentative"
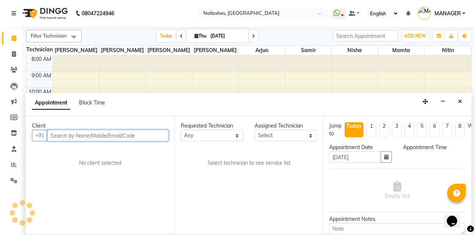
select select "540"
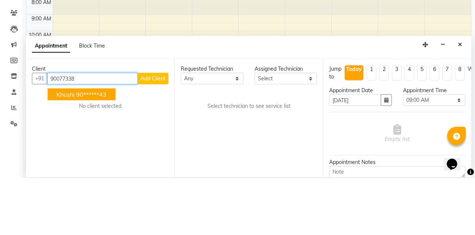
click at [103, 145] on button "Khushi 90******43" at bounding box center [82, 151] width 68 height 12
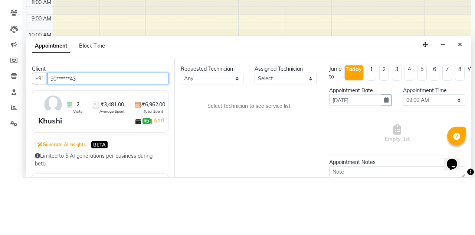
type input "90******43"
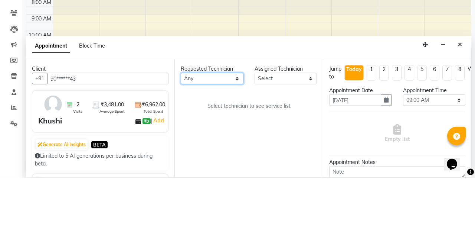
click at [225, 130] on select "Any Anamika Anita Arjun Mamta Nisha Nitin Samir Shanu Shushanto" at bounding box center [212, 136] width 63 height 12
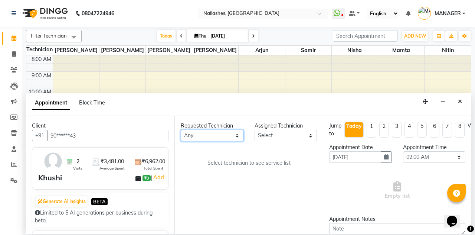
select select "90278"
click at [181, 130] on select "Any Anamika Anita Arjun Mamta Nisha Nitin Samir Shanu Shushanto" at bounding box center [212, 136] width 63 height 12
select select "90278"
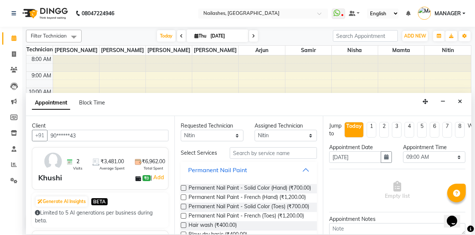
click at [302, 163] on button "Permanent Nail Paint" at bounding box center [249, 169] width 130 height 13
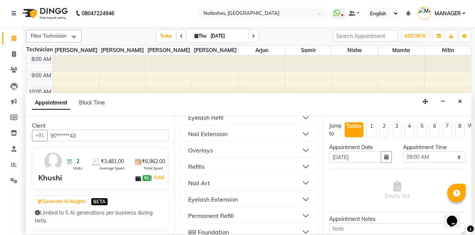
scroll to position [134, 0]
click at [307, 176] on button "Eyelash Extension" at bounding box center [249, 182] width 130 height 13
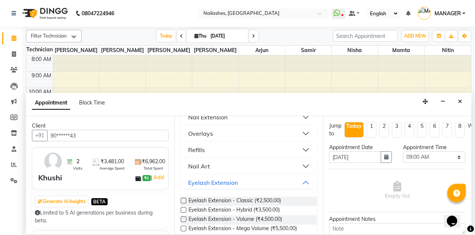
click at [182, 197] on label at bounding box center [184, 200] width 6 height 6
click at [182, 199] on input "checkbox" at bounding box center [183, 201] width 5 height 5
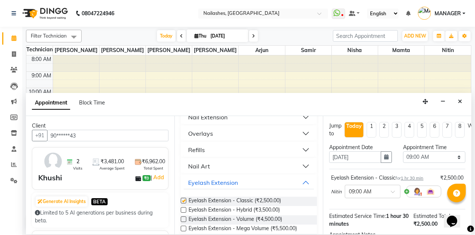
checkbox input "false"
click at [444, 151] on select "Select 09:00 AM 09:15 AM 09:30 AM 09:45 AM 10:00 AM 10:15 AM 10:30 AM 10:45 AM …" at bounding box center [434, 157] width 63 height 12
select select "810"
click at [403, 151] on select "Select 09:00 AM 09:15 AM 09:30 AM 09:45 AM 10:00 AM 10:15 AM 10:30 AM 10:45 AM …" at bounding box center [434, 157] width 63 height 12
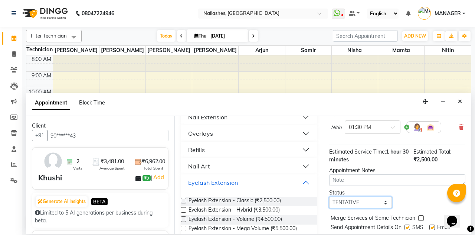
click at [380, 196] on select "Select TENTATIVE CONFIRM CHECK-IN UPCOMING" at bounding box center [360, 202] width 63 height 12
select select "confirm booking"
click at [329, 196] on select "Select TENTATIVE CONFIRM CHECK-IN UPCOMING" at bounding box center [360, 202] width 63 height 12
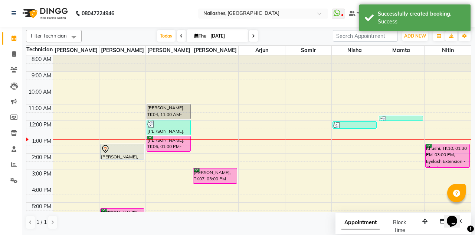
click at [425, 30] on div "Successfully created booking. Success" at bounding box center [414, 17] width 111 height 27
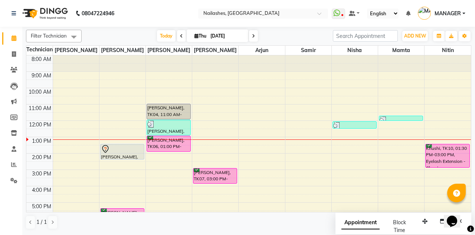
click at [179, 147] on div "[PERSON_NAME], TK06, 01:00 PM-02:00 PM, Permanent Nail Paint - Solid Color (Han…" at bounding box center [168, 143] width 43 height 15
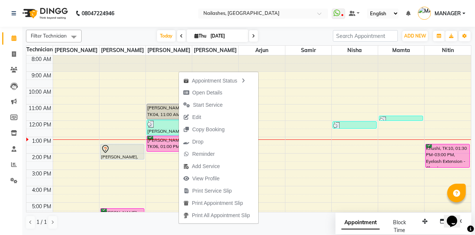
click at [223, 88] on span "Open Details" at bounding box center [203, 92] width 48 height 12
select select "6"
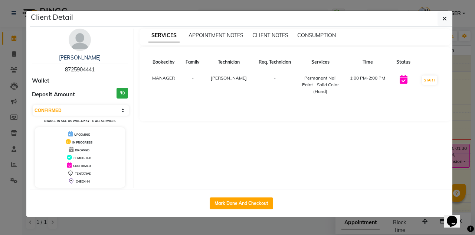
click at [445, 20] on icon "button" at bounding box center [445, 19] width 4 height 6
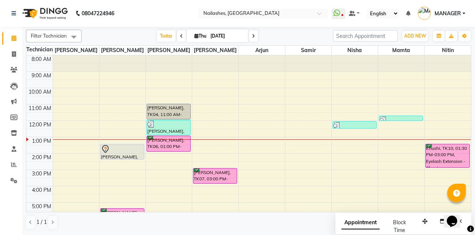
click at [155, 143] on div "[PERSON_NAME], TK06, 01:00 PM-02:00 PM, Permanent Nail Paint - Solid Color (Han…" at bounding box center [168, 143] width 43 height 15
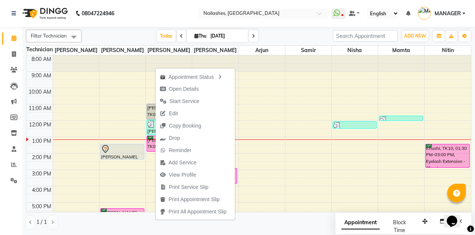
click at [171, 111] on span "Edit" at bounding box center [173, 114] width 9 height 8
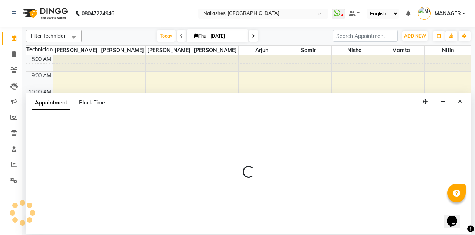
select select "tentative"
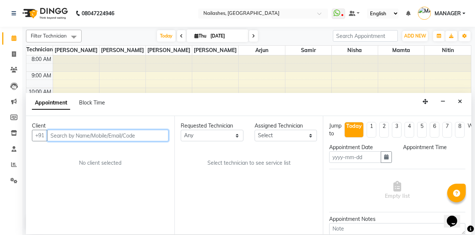
type input "[DATE]"
select select "confirm booking"
select select "780"
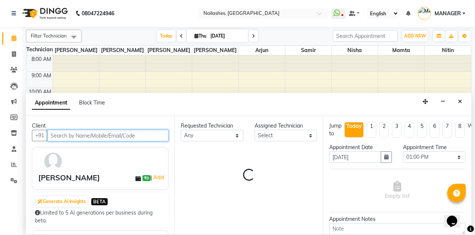
select select "19580"
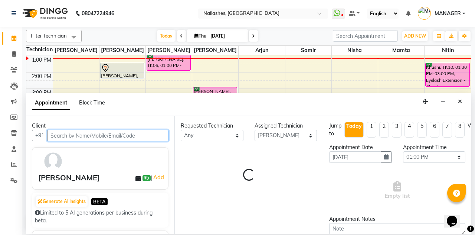
select select "1617"
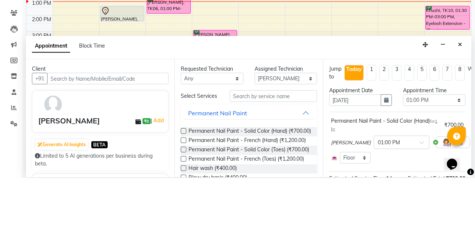
click at [388, 154] on icon "button" at bounding box center [386, 156] width 4 height 5
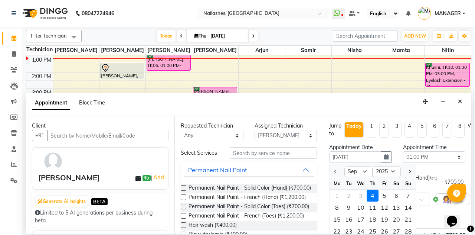
click at [411, 190] on div "7" at bounding box center [408, 196] width 12 height 12
type input "07-09-2025"
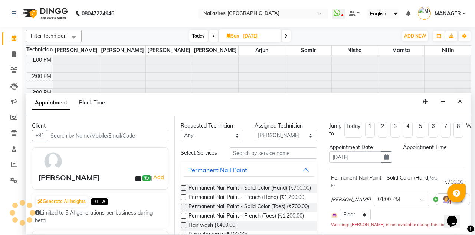
select select "780"
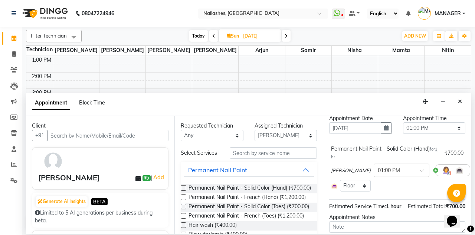
scroll to position [53, 0]
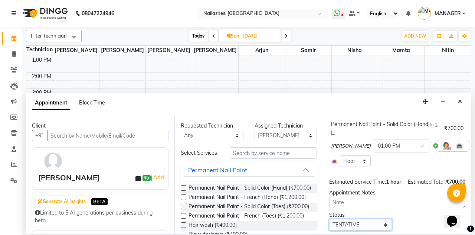
click at [350, 219] on select "Select TENTATIVE CONFIRM UPCOMING" at bounding box center [360, 225] width 63 height 12
select select "confirm booking"
click at [329, 219] on select "Select TENTATIVE CONFIRM UPCOMING" at bounding box center [360, 225] width 63 height 12
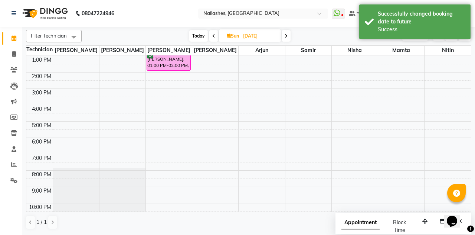
click at [195, 38] on span "Today" at bounding box center [198, 36] width 19 height 12
type input "[DATE]"
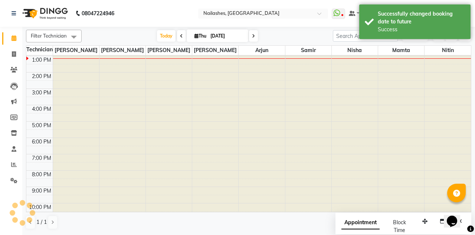
scroll to position [81, 0]
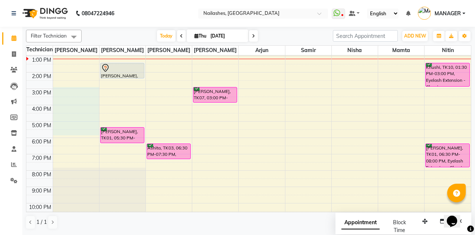
select select "19477"
select select "tentative"
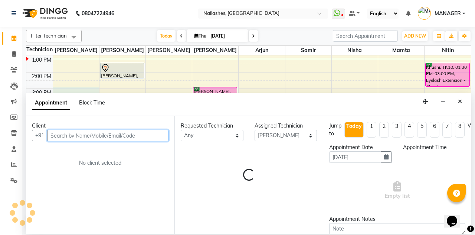
select select "900"
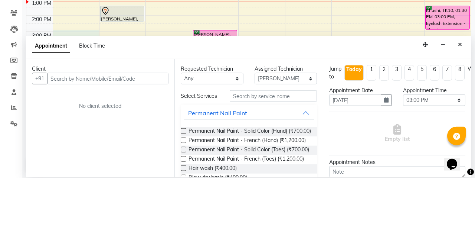
click at [471, 93] on div "Appointment Block Time" at bounding box center [248, 104] width 445 height 23
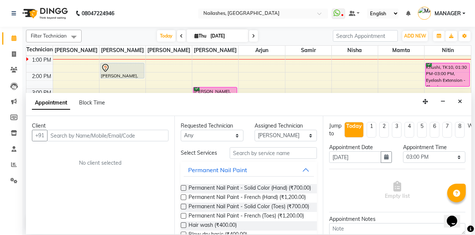
click at [469, 93] on div "Appointment Block Time" at bounding box center [248, 104] width 445 height 23
click at [461, 99] on icon "Close" at bounding box center [460, 101] width 4 height 5
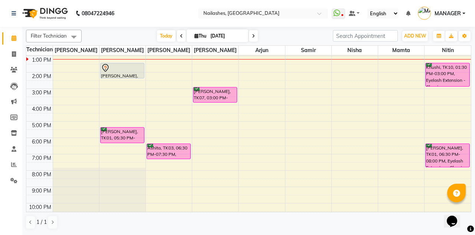
click at [221, 95] on div "[PERSON_NAME], TK07, 03:00 PM-04:00 PM, Permanent Nail Paint - Solid Color (Han…" at bounding box center [214, 94] width 43 height 15
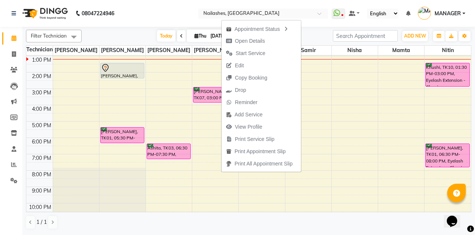
click at [261, 27] on div "Appointment Status" at bounding box center [261, 28] width 79 height 13
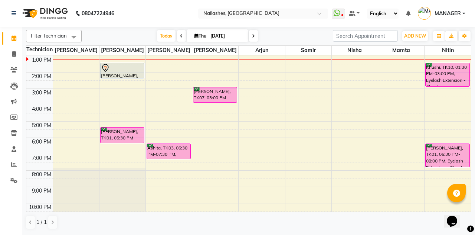
click at [230, 87] on div "[PERSON_NAME], TK07, 03:00 PM-04:00 PM, Permanent Nail Paint - Solid Color (Han…" at bounding box center [214, 94] width 43 height 15
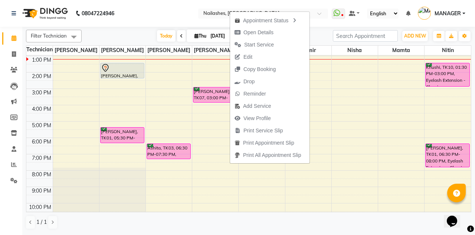
click at [271, 34] on span "Open Details" at bounding box center [259, 33] width 30 height 8
select select "6"
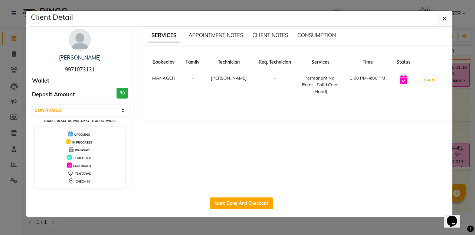
click at [445, 16] on icon "button" at bounding box center [445, 19] width 4 height 6
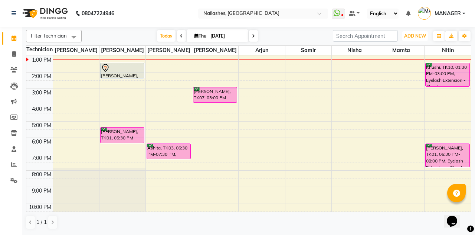
click at [411, 34] on span "ADD NEW" at bounding box center [415, 36] width 22 height 6
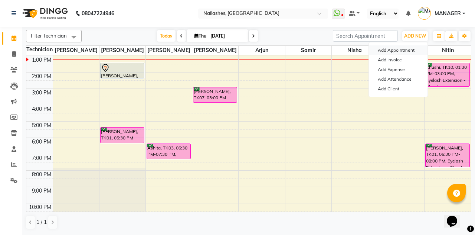
click at [410, 48] on button "Add Appointment" at bounding box center [398, 50] width 59 height 10
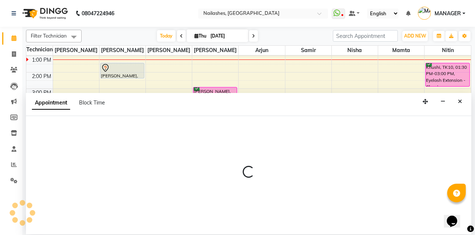
select select "tentative"
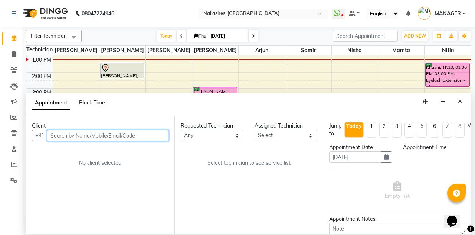
select select "540"
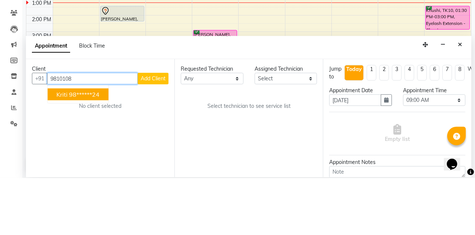
click at [99, 147] on ngb-highlight "98******24" at bounding box center [84, 150] width 30 height 7
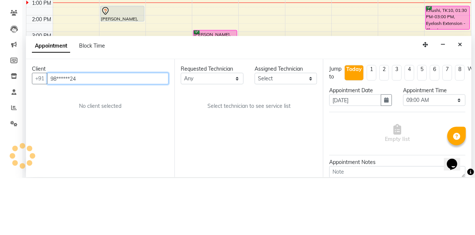
type input "98******24"
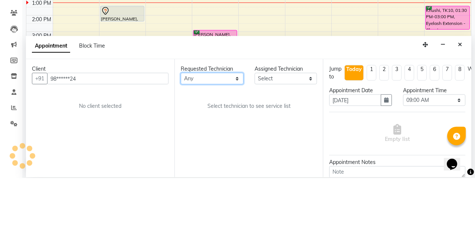
click at [229, 130] on select "Any Anamika Anita Arjun Mamta Nisha Nitin Samir Shanu Shushanto" at bounding box center [212, 136] width 63 height 12
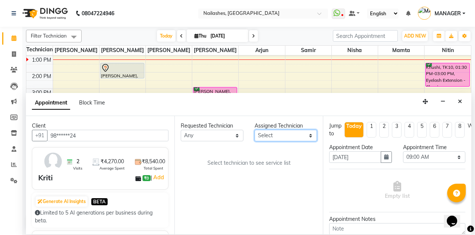
click at [277, 130] on select "Select Anamika Anita Arjun Mamta Nisha Nitin Samir Shanu Shushanto" at bounding box center [286, 136] width 63 height 12
select select "38034"
click at [255, 130] on select "Select Anamika Anita Arjun Mamta Nisha Nitin Samir Shanu Shushanto" at bounding box center [286, 136] width 63 height 12
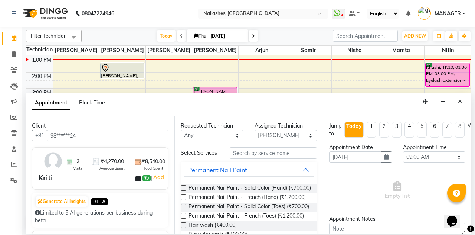
click at [183, 185] on label at bounding box center [184, 188] width 6 height 6
click at [183, 186] on input "checkbox" at bounding box center [183, 188] width 5 height 5
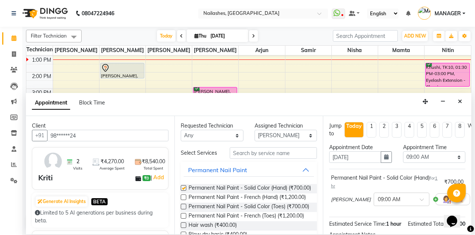
checkbox input "false"
click at [454, 151] on select "Select 09:00 AM 09:15 AM 09:30 AM 09:45 AM 10:00 AM 10:15 AM 10:30 AM 10:45 AM …" at bounding box center [434, 157] width 63 height 12
select select "1050"
click at [403, 151] on select "Select 09:00 AM 09:15 AM 09:30 AM 09:45 AM 10:00 AM 10:15 AM 10:30 AM 10:45 AM …" at bounding box center [434, 157] width 63 height 12
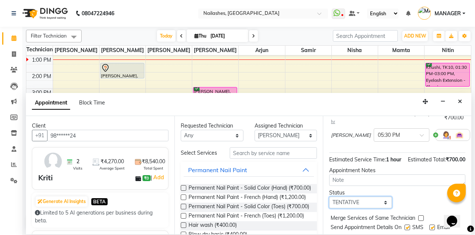
click at [381, 196] on select "Select TENTATIVE CONFIRM CHECK-IN UPCOMING" at bounding box center [360, 202] width 63 height 12
select select "confirm booking"
click at [329, 196] on select "Select TENTATIVE CONFIRM CHECK-IN UPCOMING" at bounding box center [360, 202] width 63 height 12
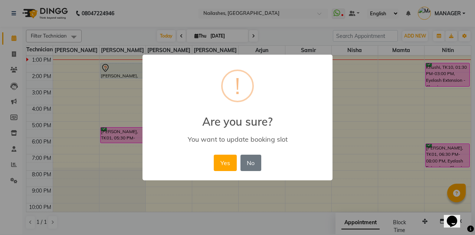
click at [228, 160] on button "Yes" at bounding box center [225, 162] width 23 height 16
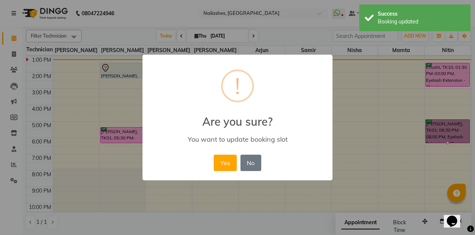
click at [218, 166] on button "Yes" at bounding box center [225, 162] width 23 height 16
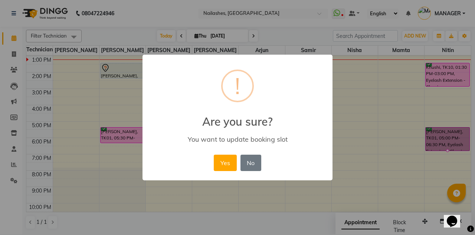
click at [227, 163] on button "Yes" at bounding box center [225, 162] width 23 height 16
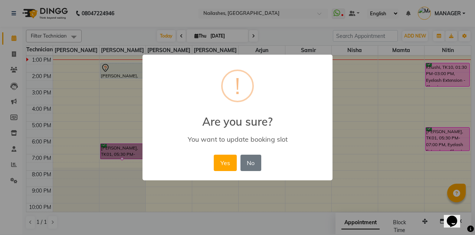
click at [230, 161] on button "Yes" at bounding box center [225, 162] width 23 height 16
